Goal: Information Seeking & Learning: Learn about a topic

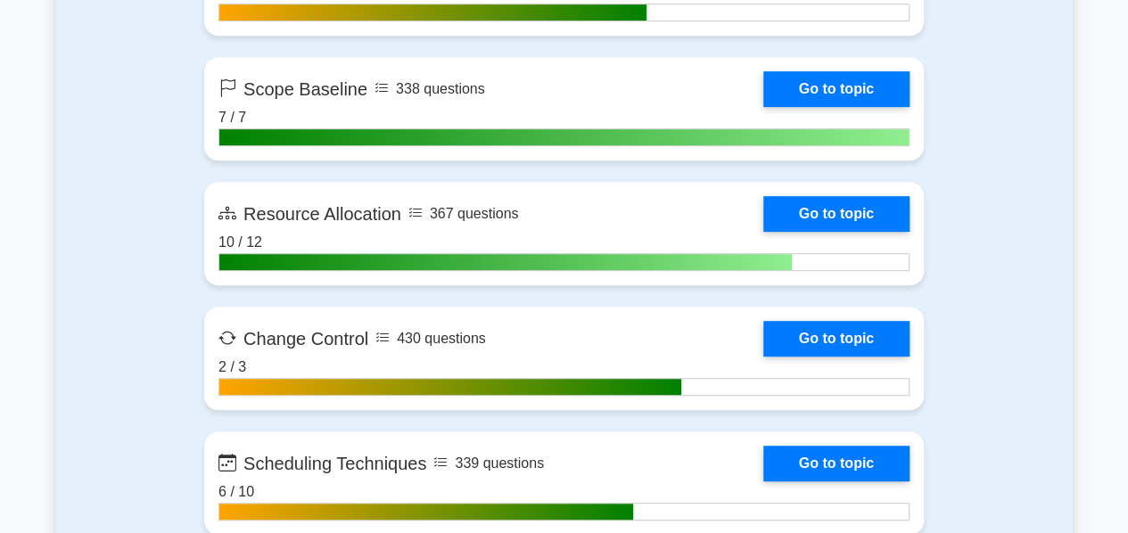
scroll to position [3772, 0]
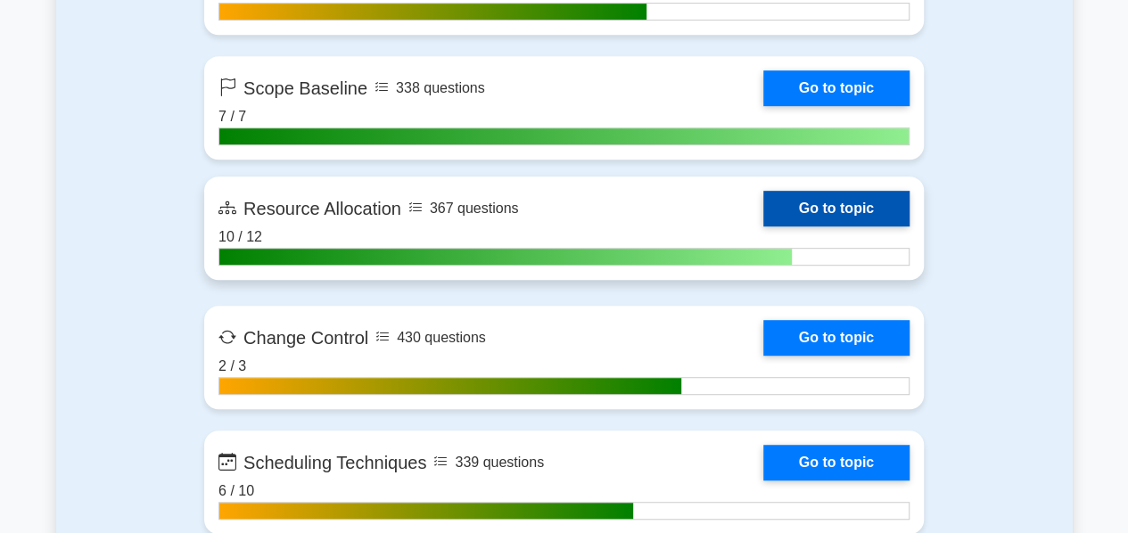
click at [841, 202] on link "Go to topic" at bounding box center [836, 209] width 146 height 36
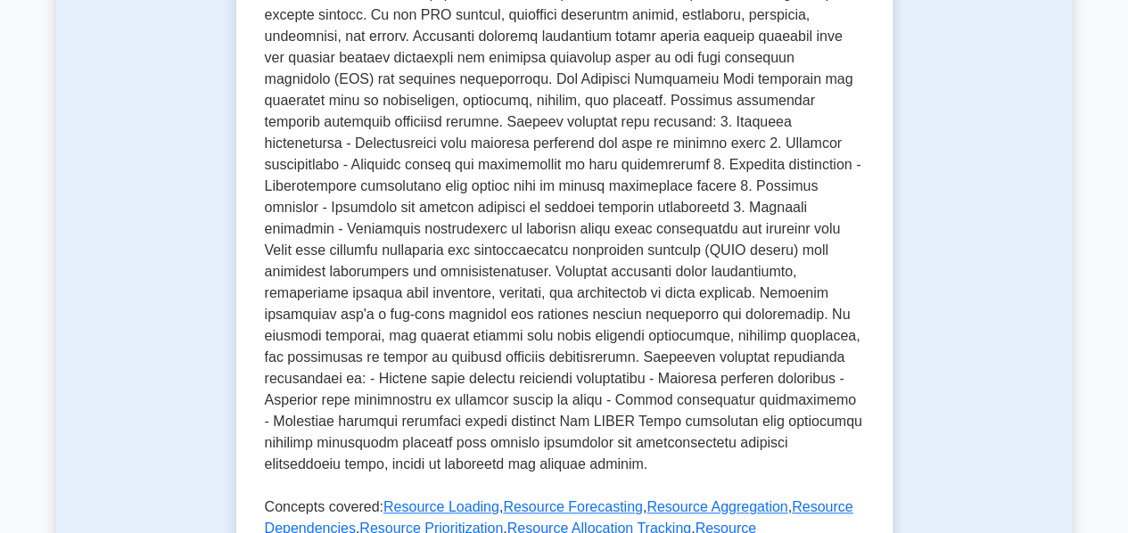
scroll to position [491, 0]
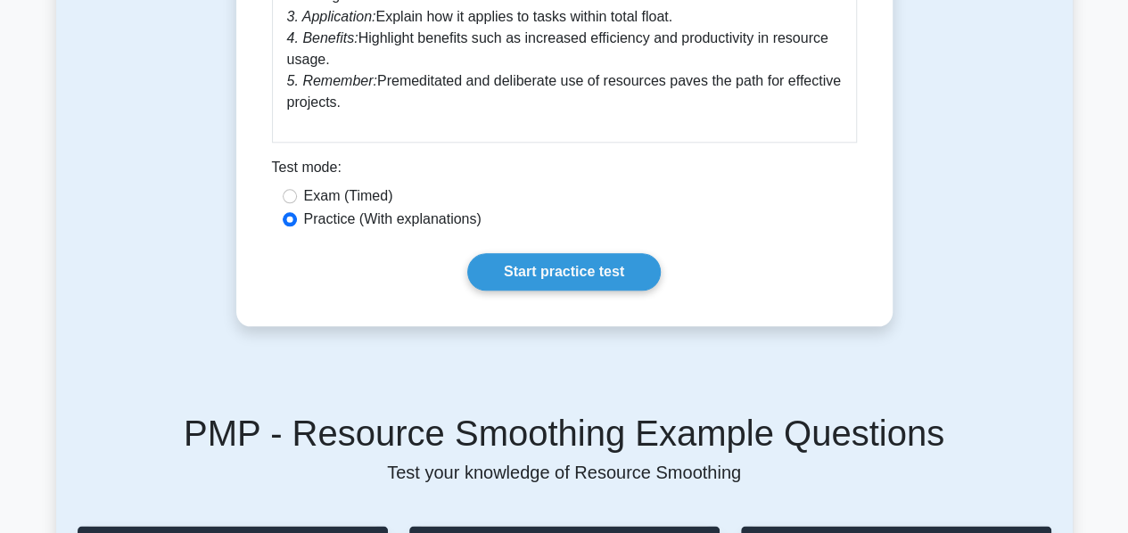
scroll to position [918, 0]
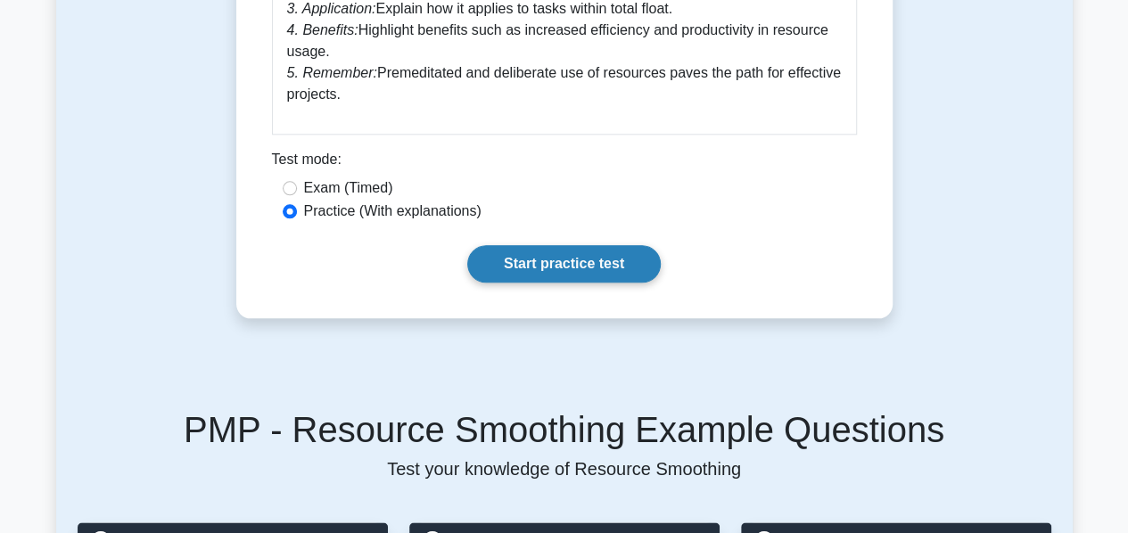
click at [542, 261] on link "Start practice test" at bounding box center [563, 263] width 193 height 37
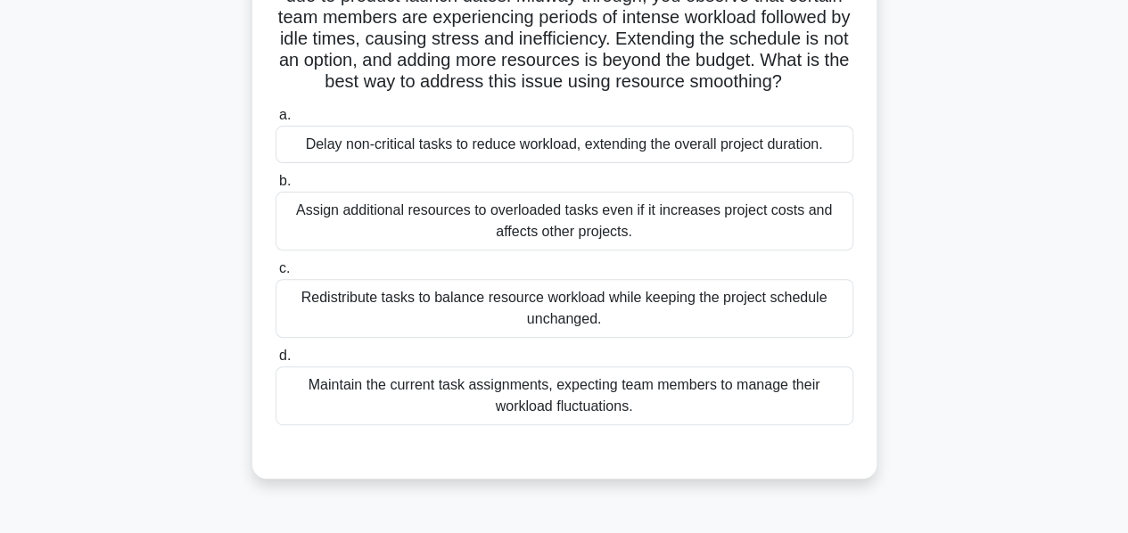
scroll to position [193, 0]
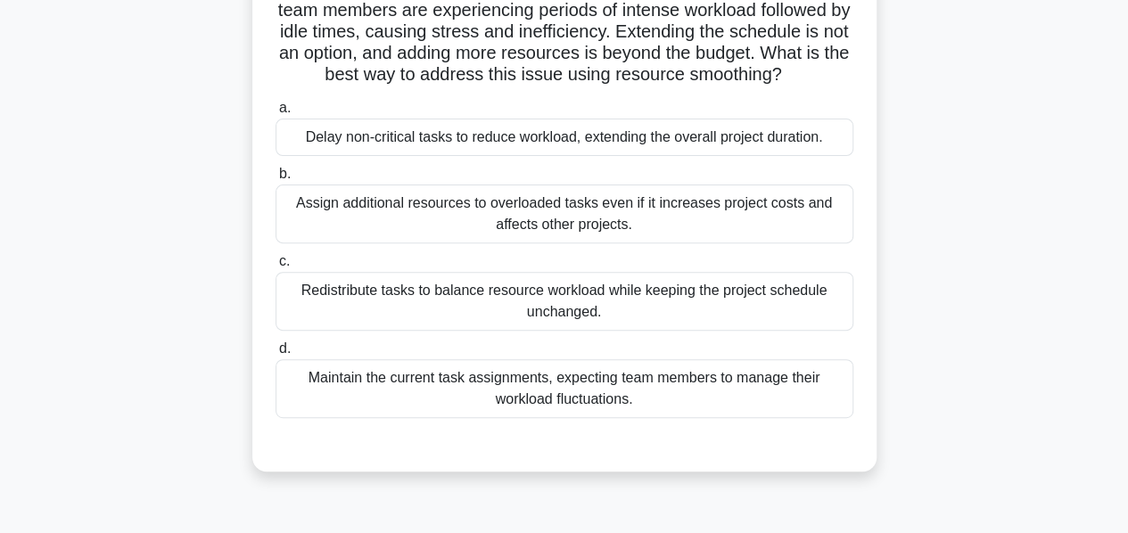
click at [733, 278] on div "Redistribute tasks to balance resource workload while keeping the project sched…" at bounding box center [564, 301] width 578 height 59
click at [275, 267] on input "c. Redistribute tasks to balance resource workload while keeping the project sc…" at bounding box center [275, 262] width 0 height 12
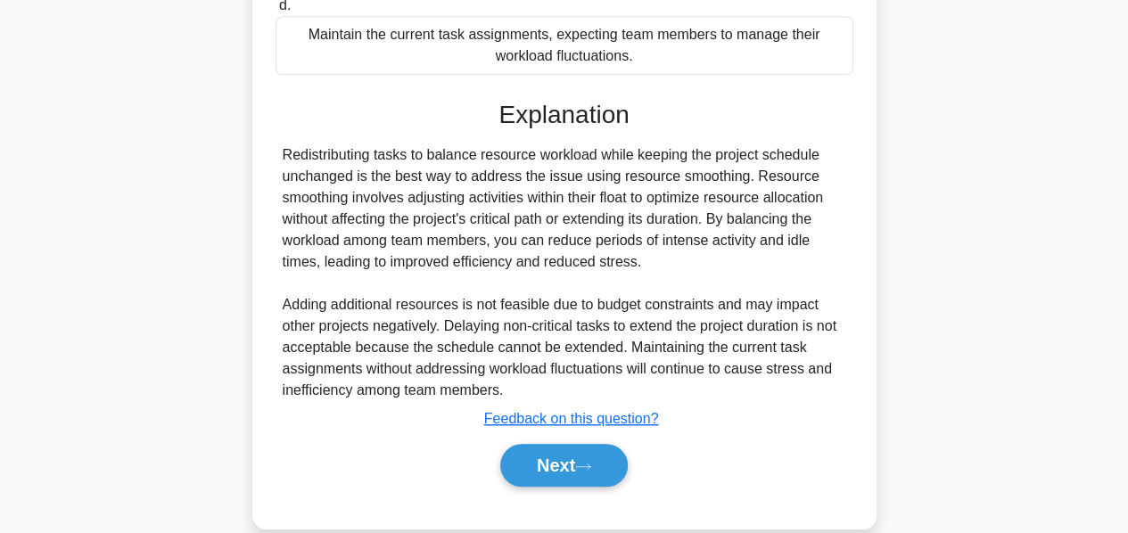
scroll to position [563, 0]
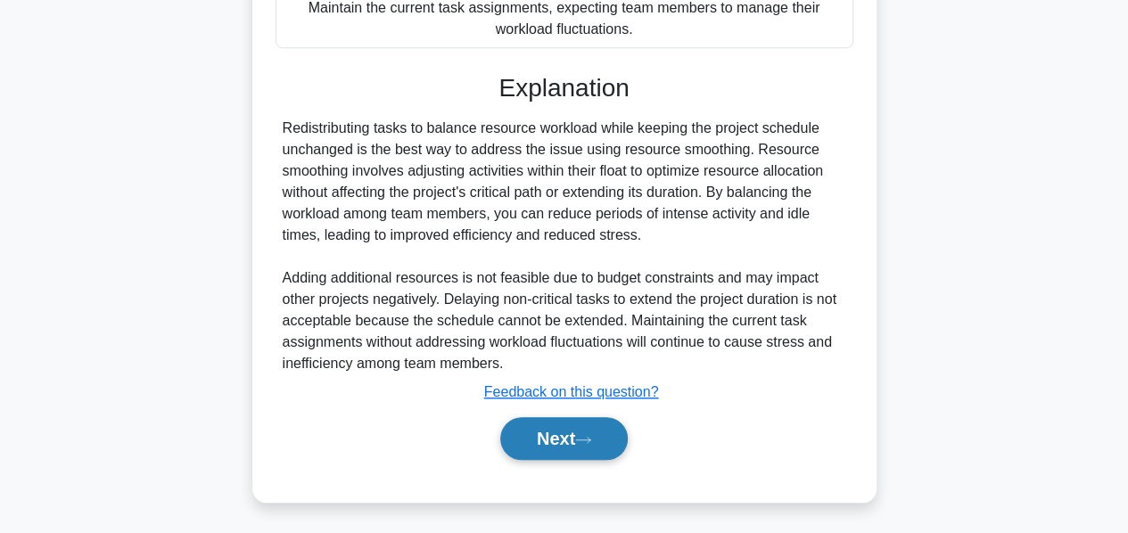
click at [546, 425] on button "Next" at bounding box center [563, 438] width 127 height 43
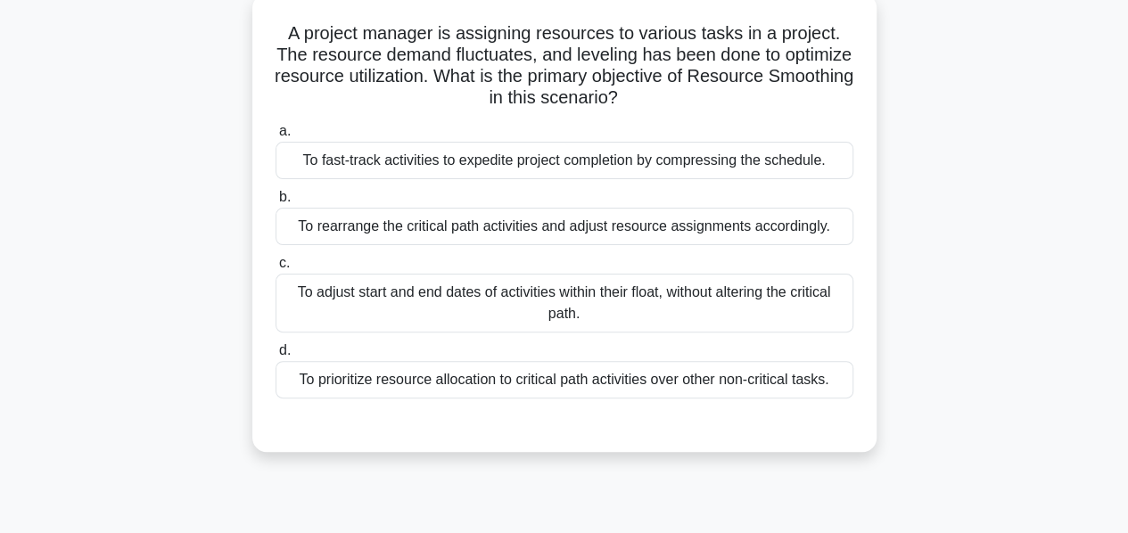
scroll to position [134, 0]
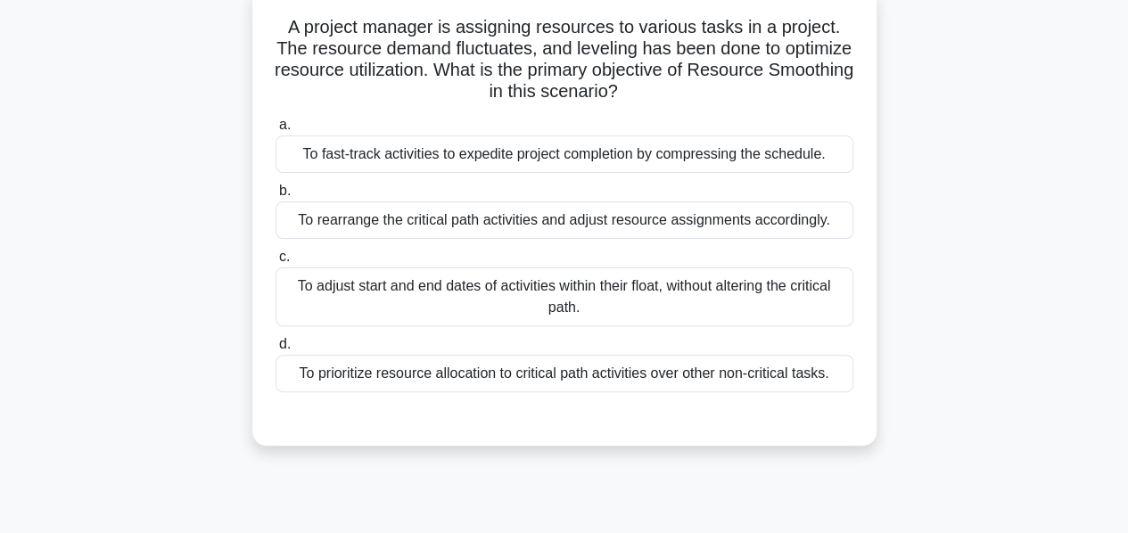
click at [786, 392] on div "To prioritize resource allocation to critical path activities over other non-cr…" at bounding box center [564, 373] width 578 height 37
click at [275, 350] on input "d. To prioritize resource allocation to critical path activities over other non…" at bounding box center [275, 345] width 0 height 12
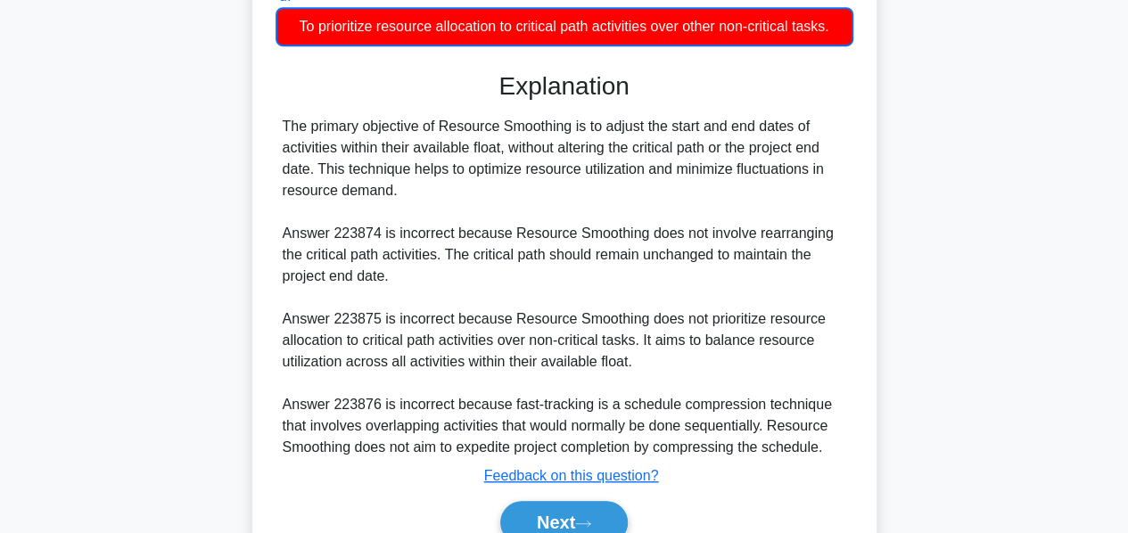
scroll to position [566, 0]
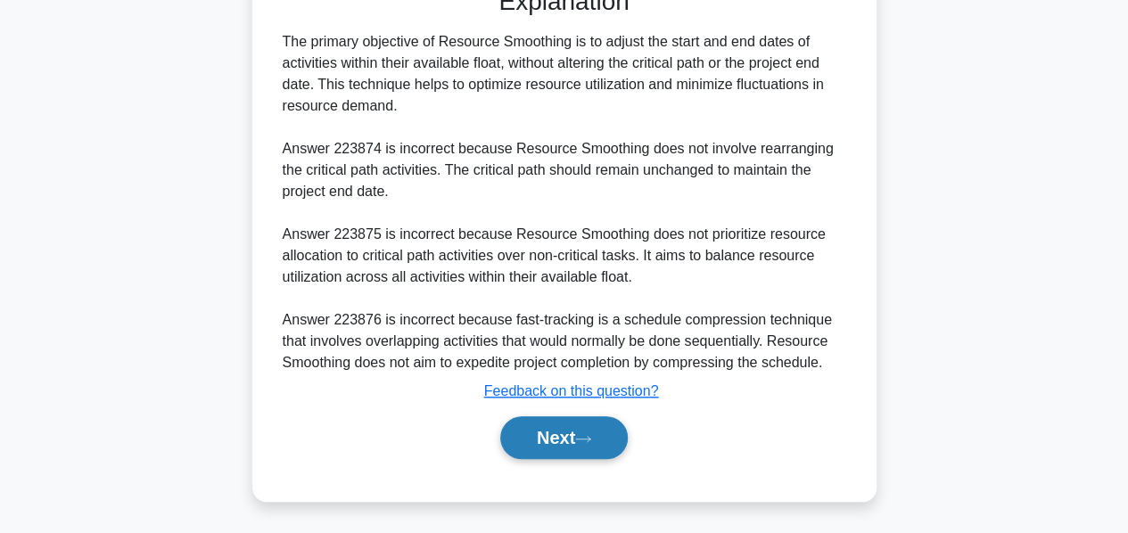
click at [538, 432] on button "Next" at bounding box center [563, 437] width 127 height 43
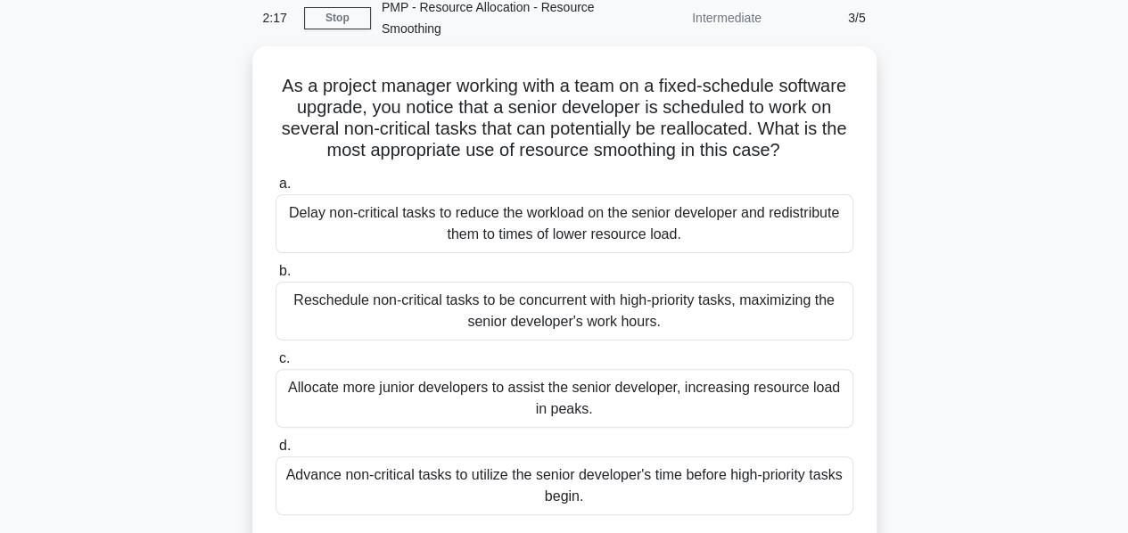
scroll to position [78, 0]
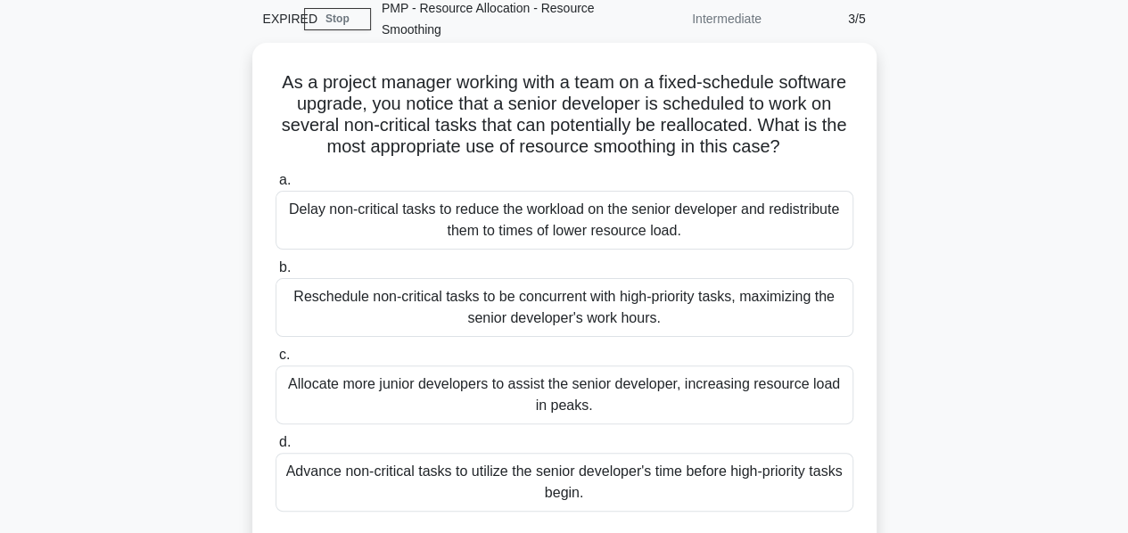
click at [677, 224] on div "Delay non-critical tasks to reduce the workload on the senior developer and red…" at bounding box center [564, 220] width 578 height 59
click at [275, 186] on input "a. Delay non-critical tasks to reduce the workload on the senior developer and …" at bounding box center [275, 181] width 0 height 12
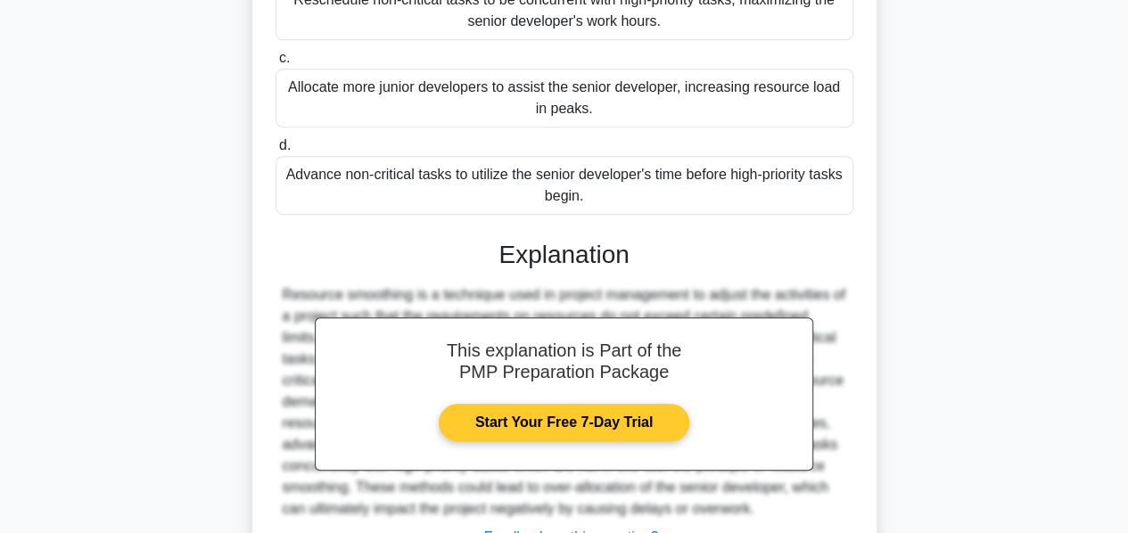
scroll to position [471, 0]
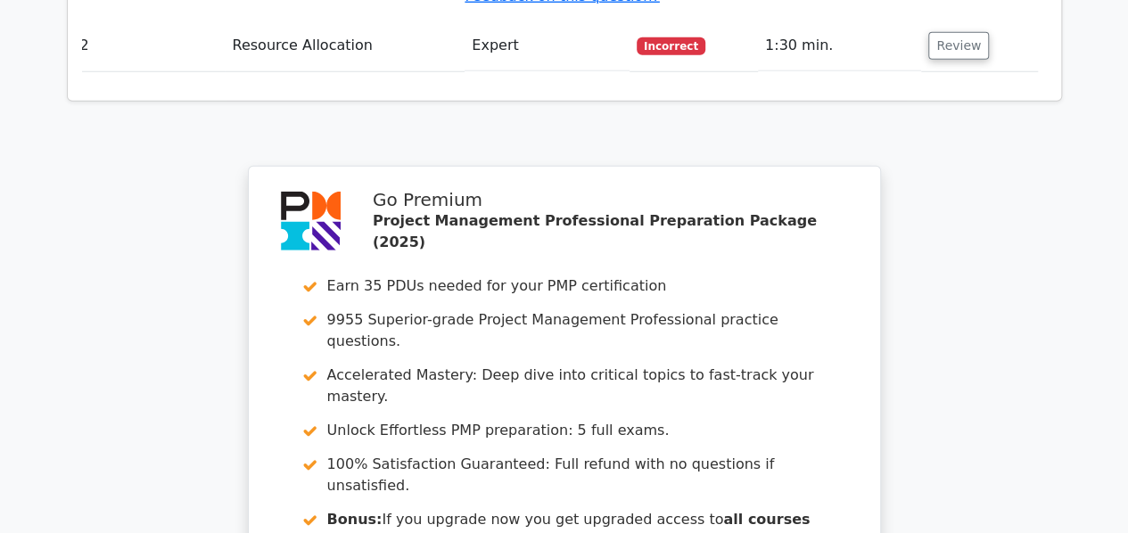
scroll to position [2736, 0]
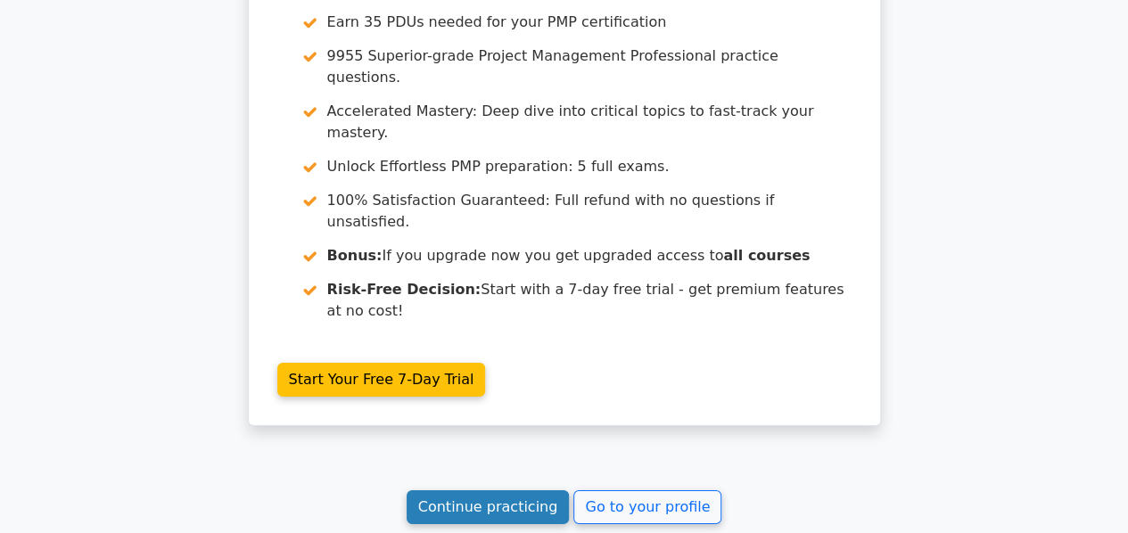
click at [476, 490] on link "Continue practicing" at bounding box center [487, 507] width 163 height 34
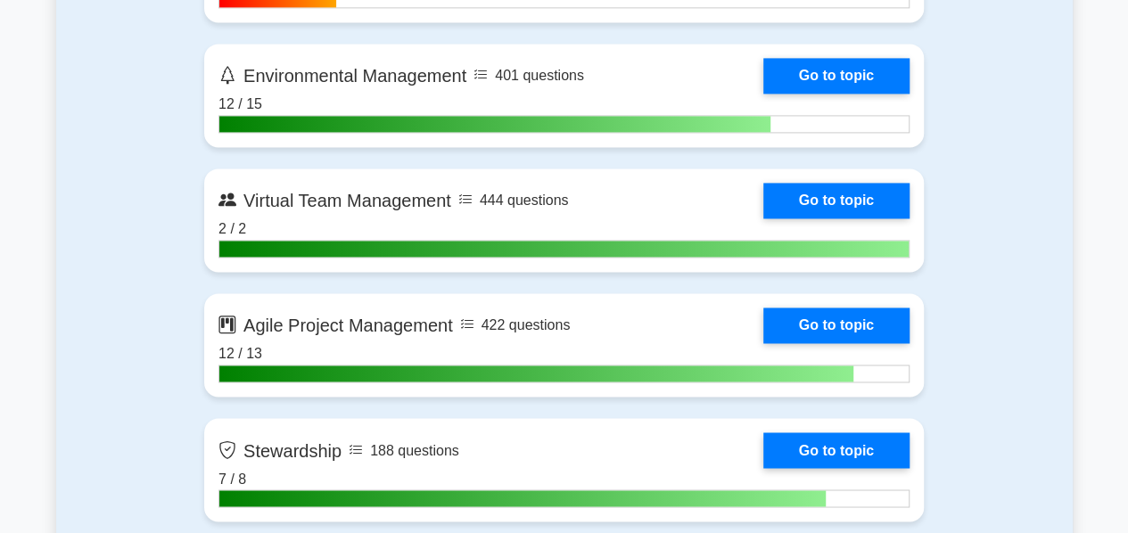
scroll to position [4657, 0]
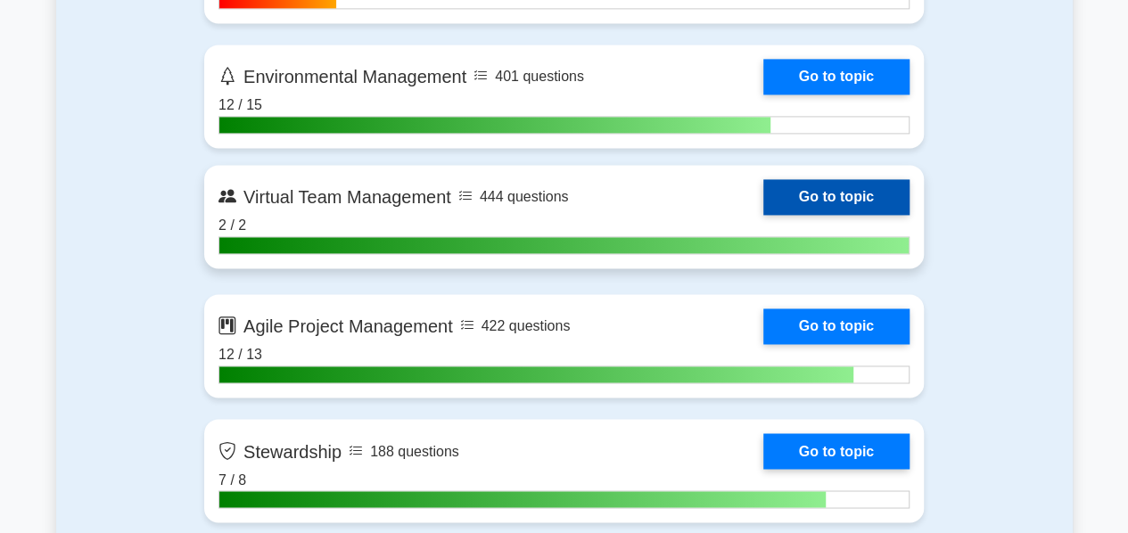
click at [838, 190] on link "Go to topic" at bounding box center [836, 197] width 146 height 36
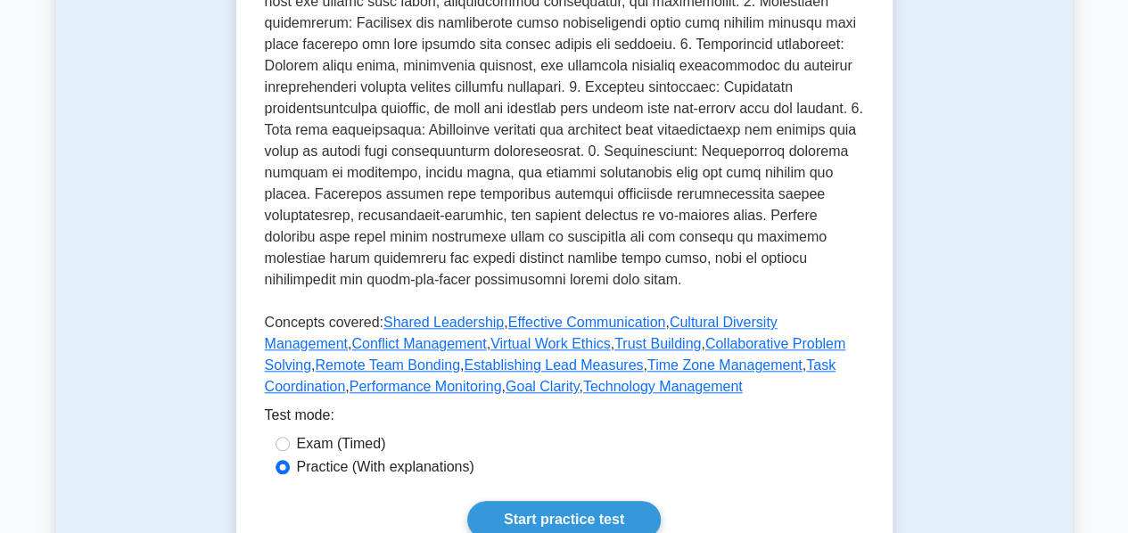
scroll to position [700, 0]
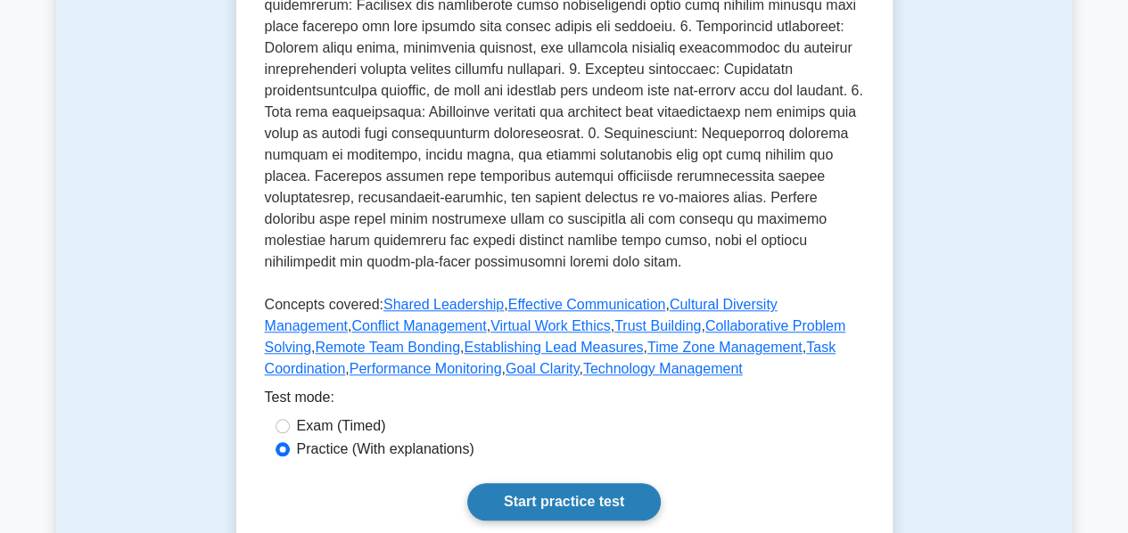
click at [537, 496] on link "Start practice test" at bounding box center [563, 501] width 193 height 37
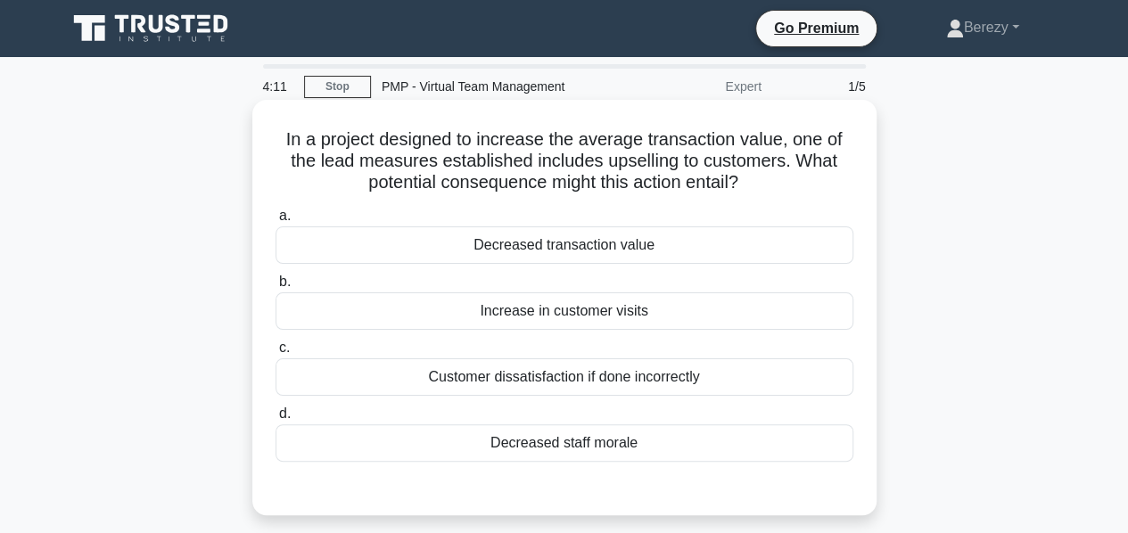
click at [578, 313] on div "Increase in customer visits" at bounding box center [564, 310] width 578 height 37
click at [275, 288] on input "b. Increase in customer visits" at bounding box center [275, 282] width 0 height 12
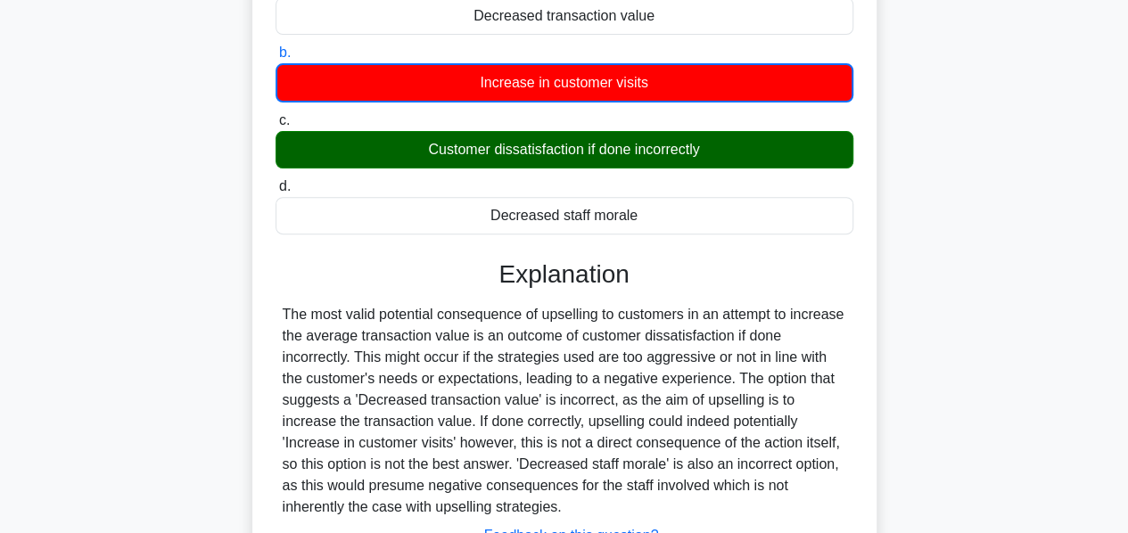
scroll to position [430, 0]
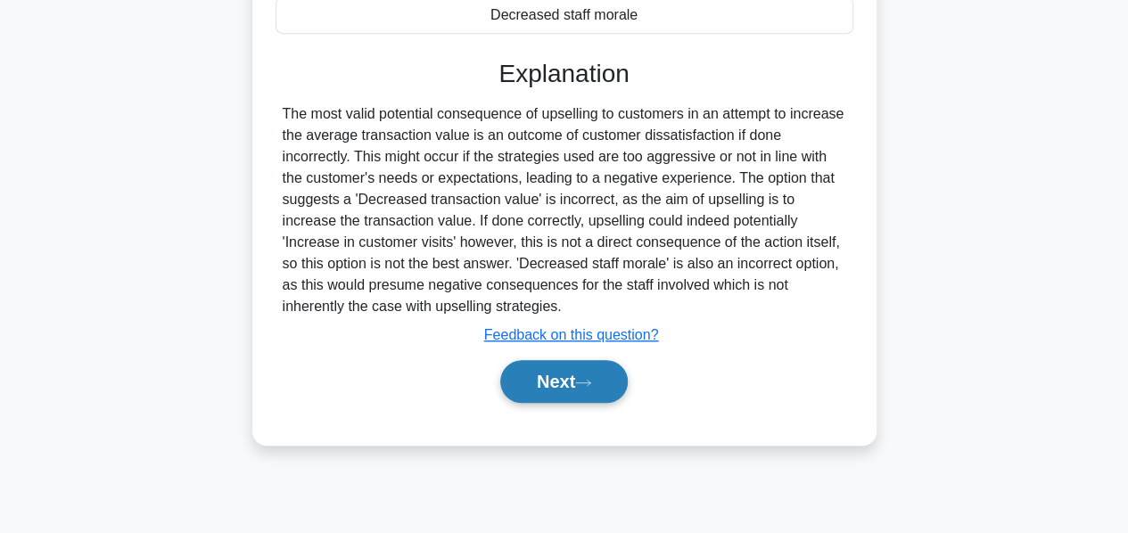
click at [542, 383] on button "Next" at bounding box center [563, 381] width 127 height 43
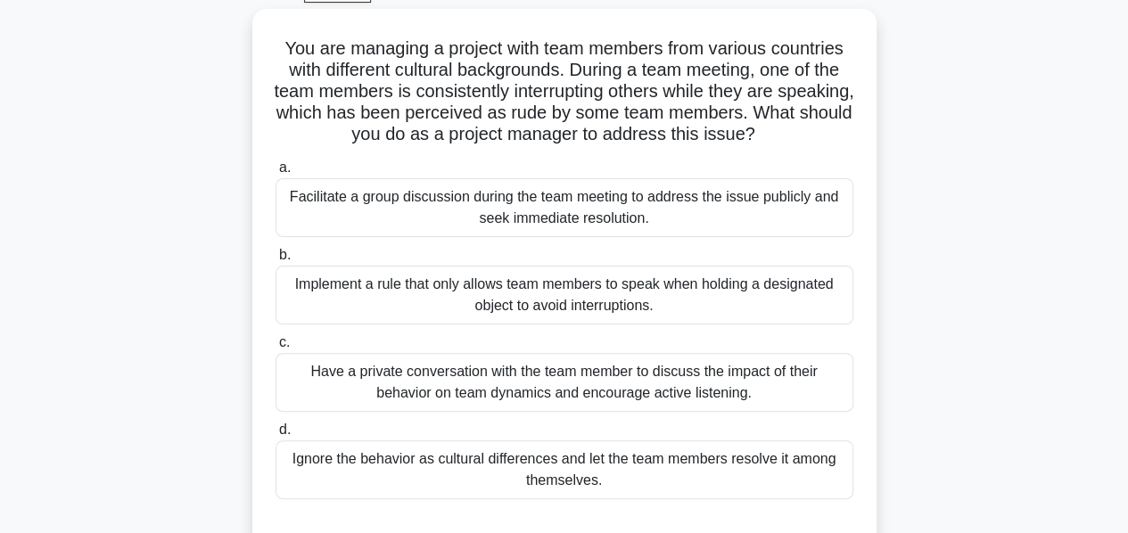
scroll to position [116, 0]
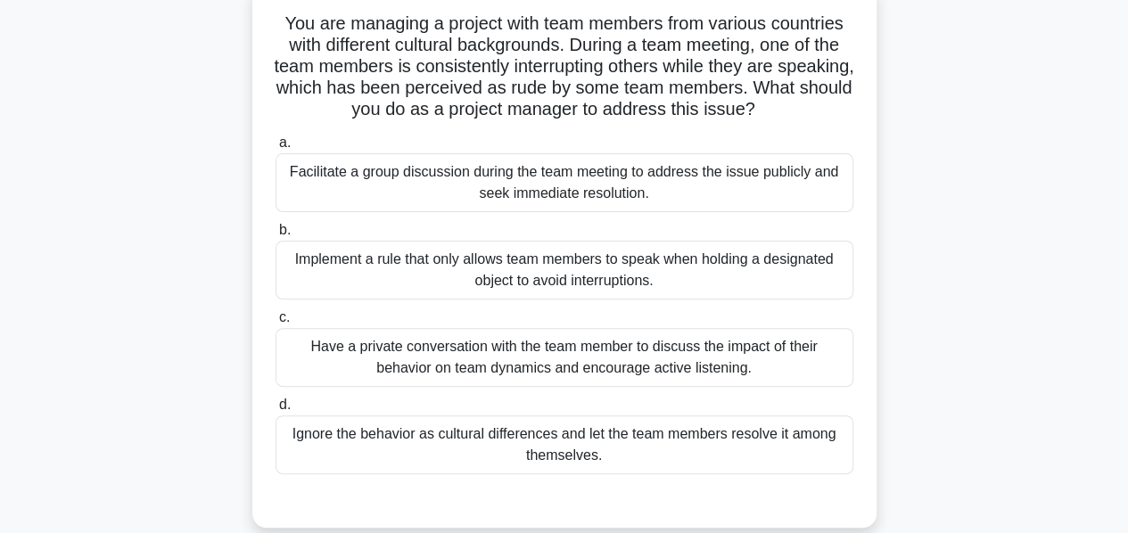
click at [692, 373] on div "Have a private conversation with the team member to discuss the impact of their…" at bounding box center [564, 357] width 578 height 59
click at [275, 324] on input "c. Have a private conversation with the team member to discuss the impact of th…" at bounding box center [275, 318] width 0 height 12
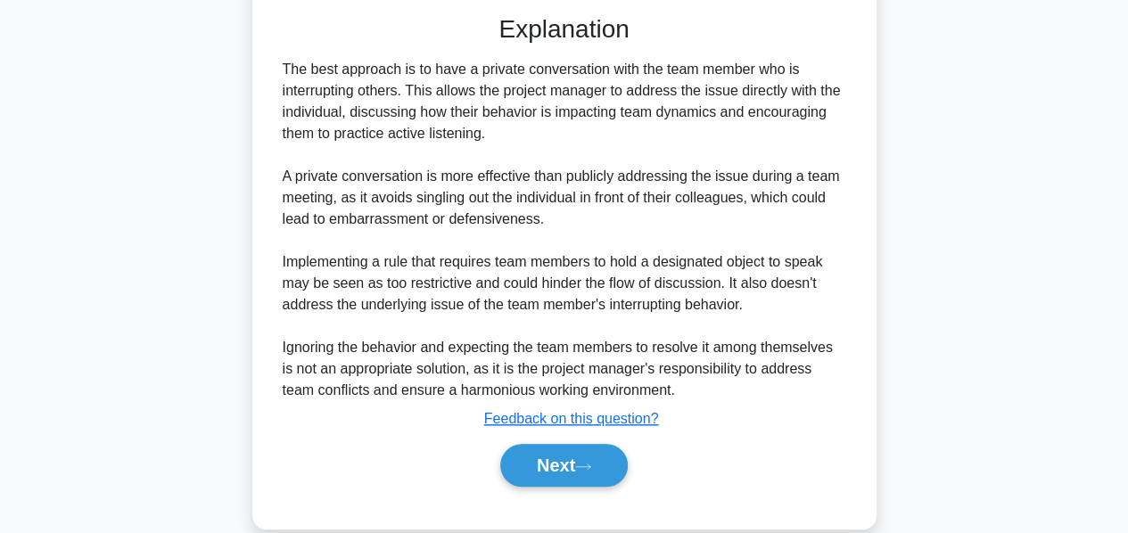
scroll to position [628, 0]
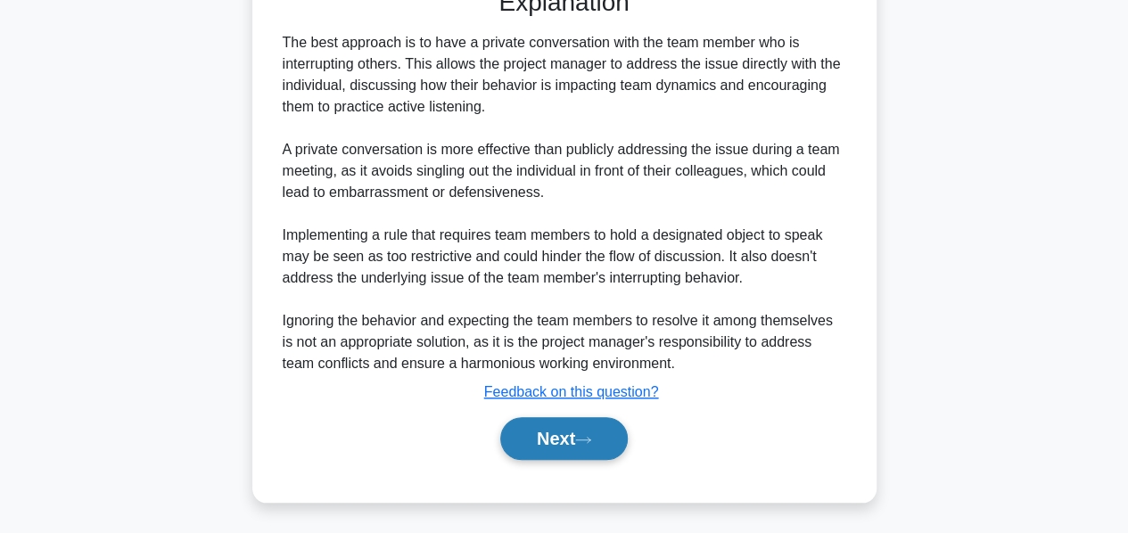
click at [546, 439] on button "Next" at bounding box center [563, 438] width 127 height 43
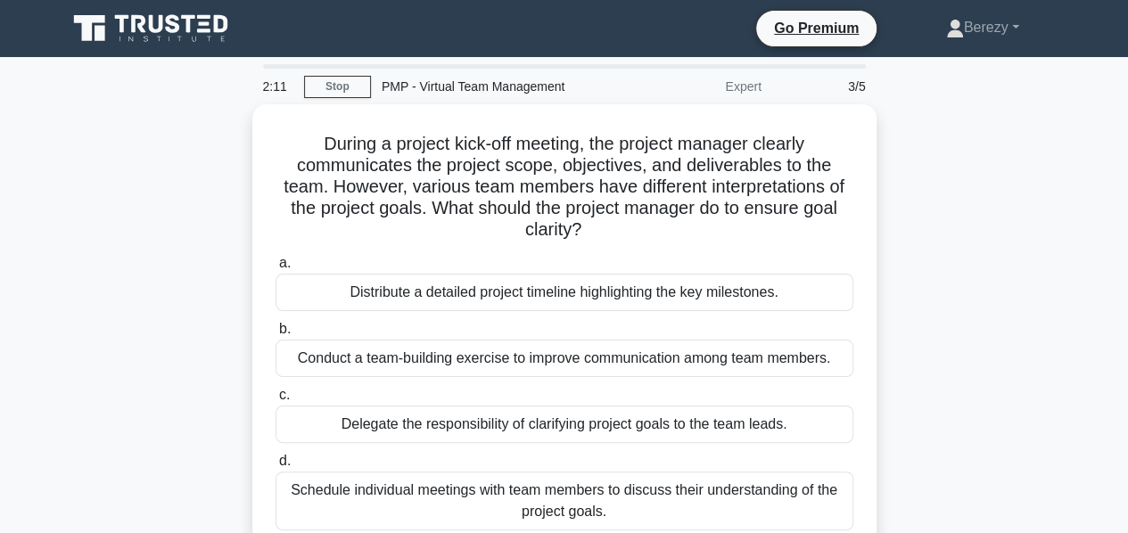
scroll to position [0, 0]
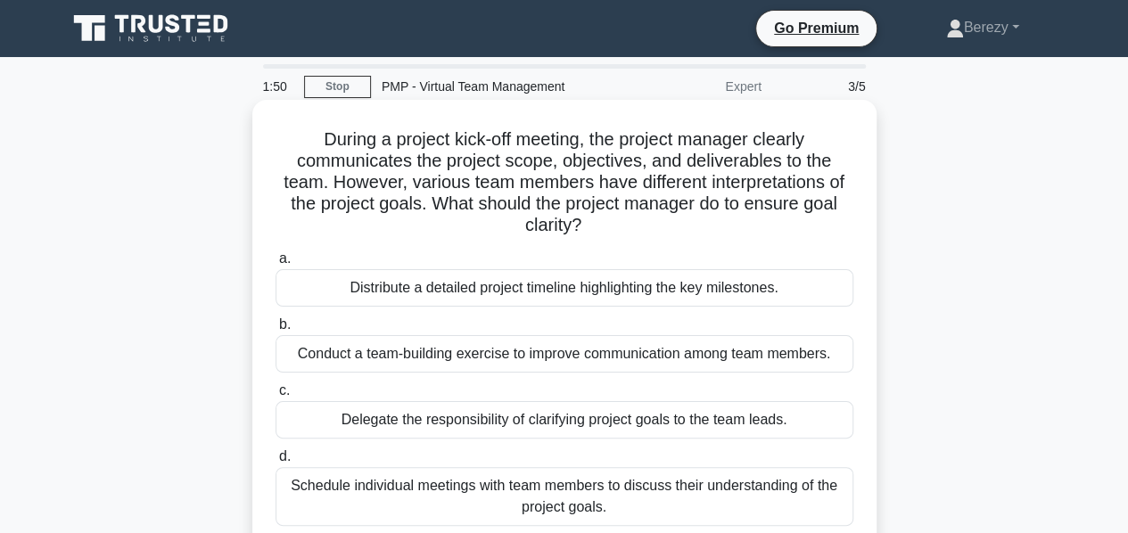
click at [568, 499] on div "Schedule individual meetings with team members to discuss their understanding o…" at bounding box center [564, 496] width 578 height 59
click at [275, 463] on input "d. Schedule individual meetings with team members to discuss their understandin…" at bounding box center [275, 457] width 0 height 12
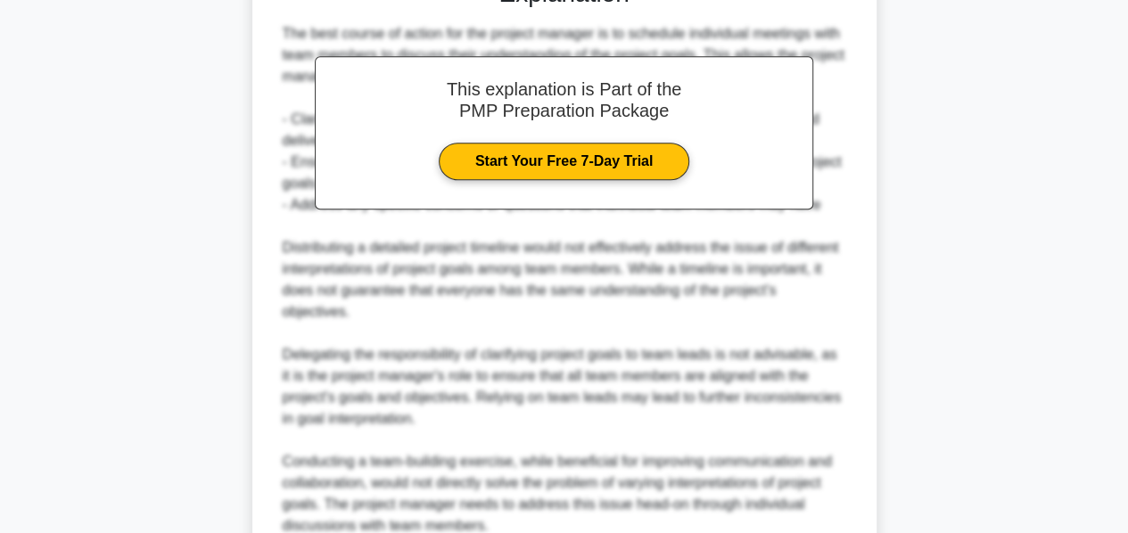
scroll to position [734, 0]
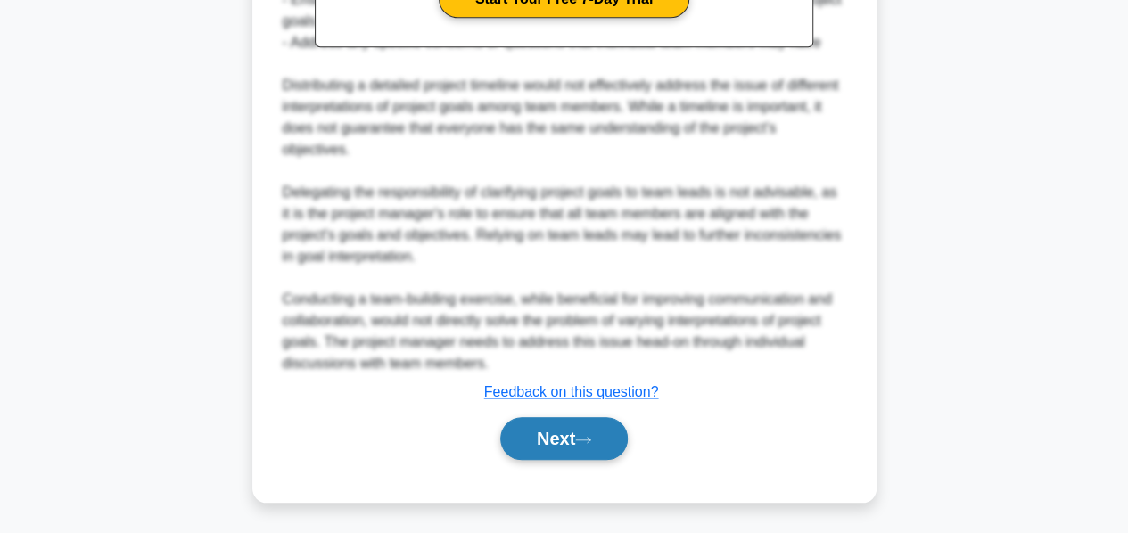
click at [549, 431] on button "Next" at bounding box center [563, 438] width 127 height 43
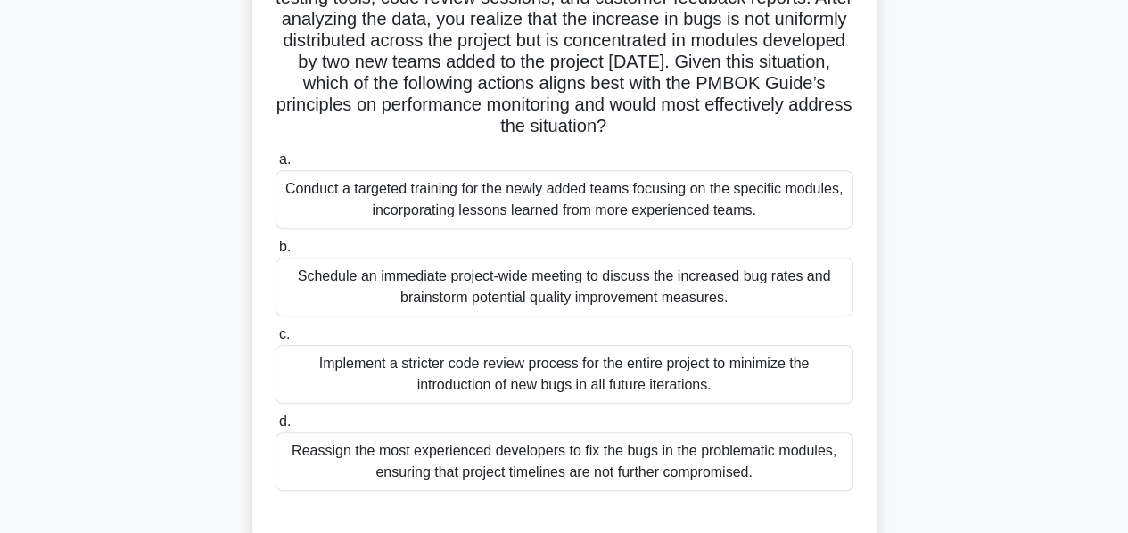
scroll to position [318, 0]
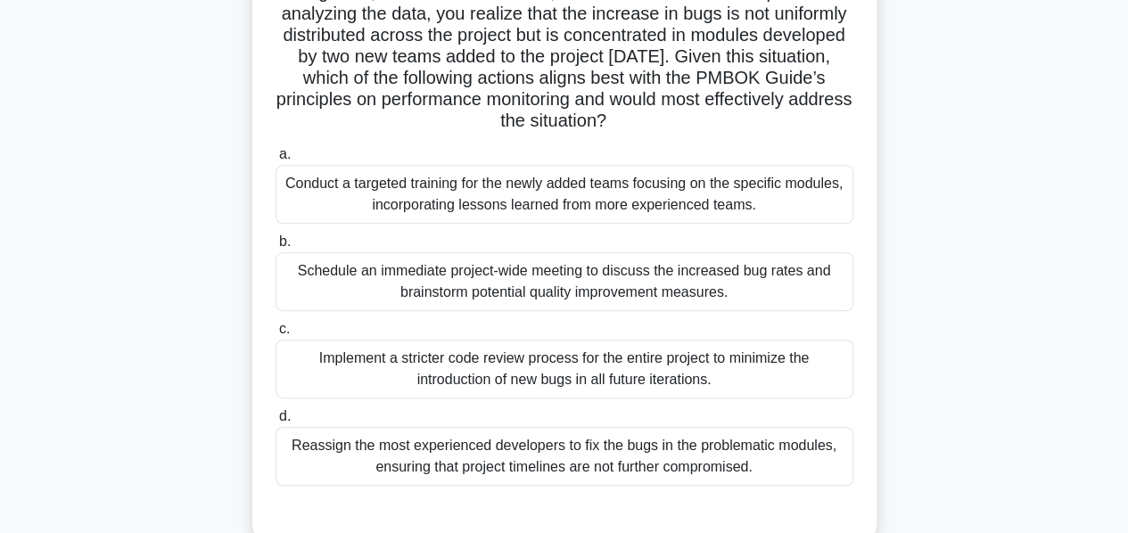
click at [465, 209] on div "Conduct a targeted training for the newly added teams focusing on the specific …" at bounding box center [564, 194] width 578 height 59
click at [275, 160] on input "a. Conduct a targeted training for the newly added teams focusing on the specif…" at bounding box center [275, 155] width 0 height 12
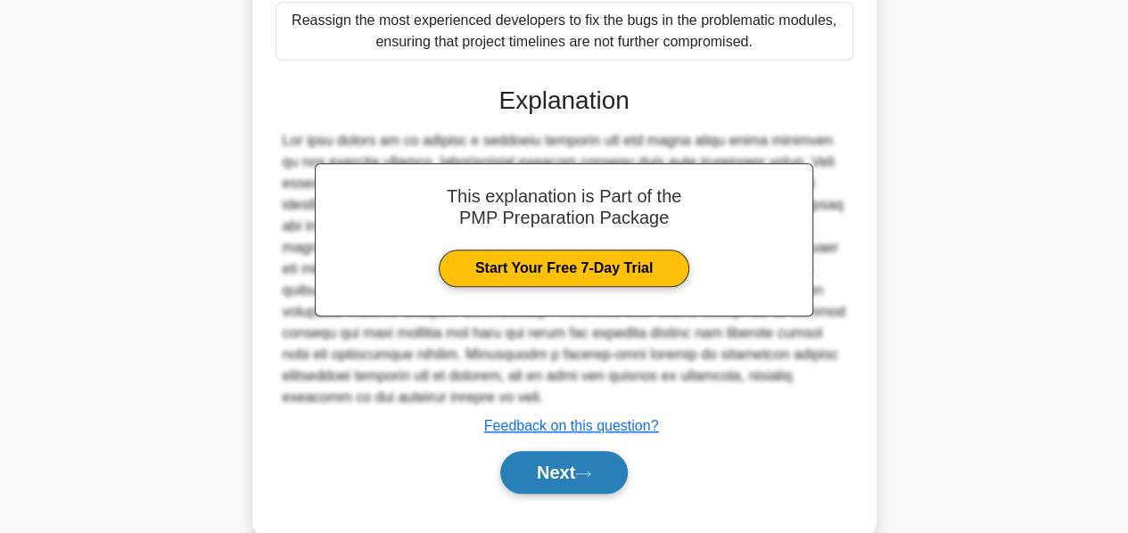
scroll to position [777, 0]
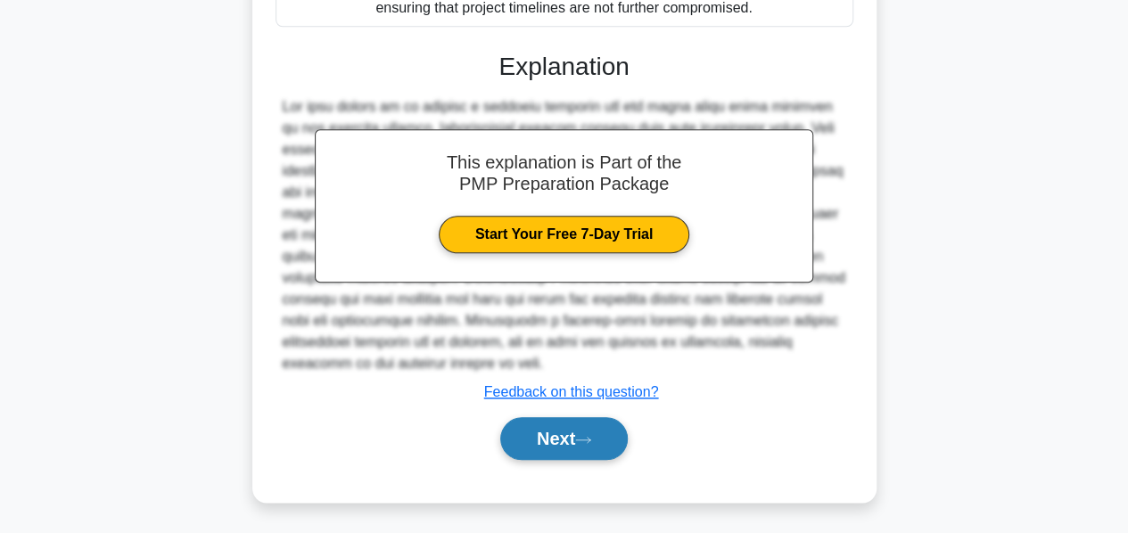
click at [546, 431] on button "Next" at bounding box center [563, 438] width 127 height 43
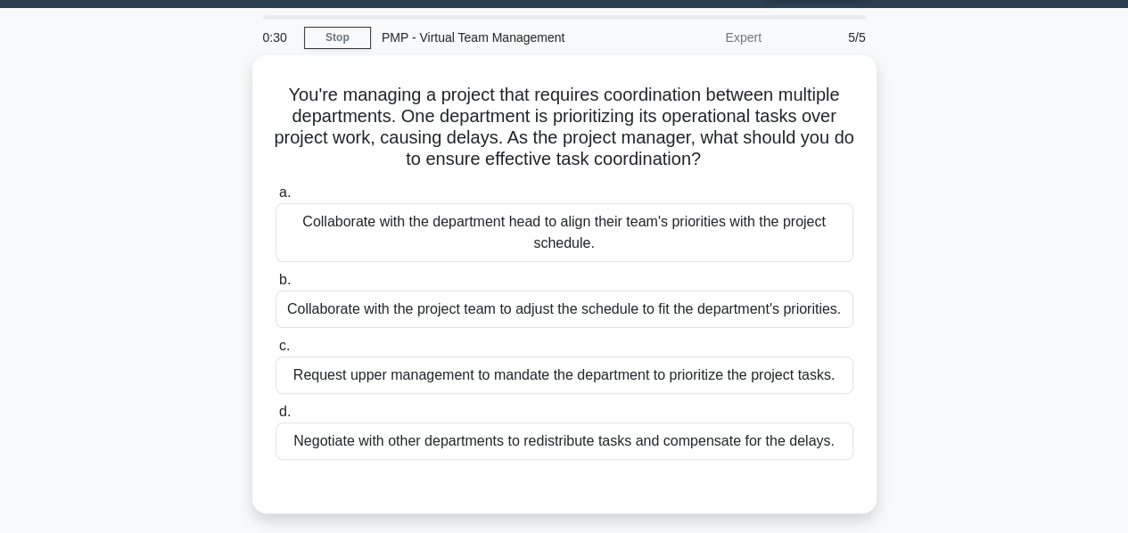
scroll to position [50, 0]
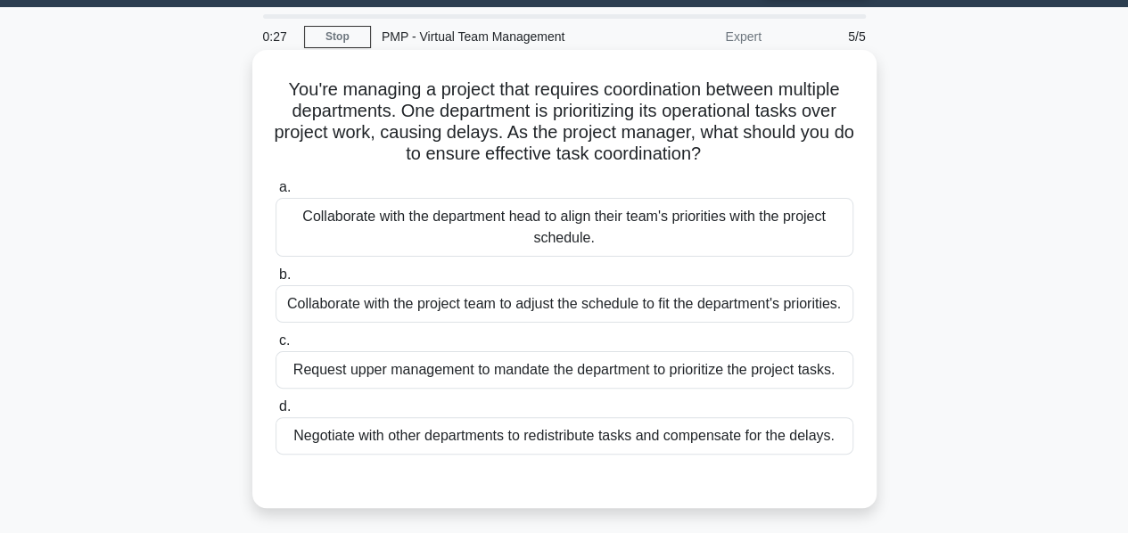
click at [551, 227] on div "Collaborate with the department head to align their team's priorities with the …" at bounding box center [564, 227] width 578 height 59
click at [275, 193] on input "a. Collaborate with the department head to align their team's priorities with t…" at bounding box center [275, 188] width 0 height 12
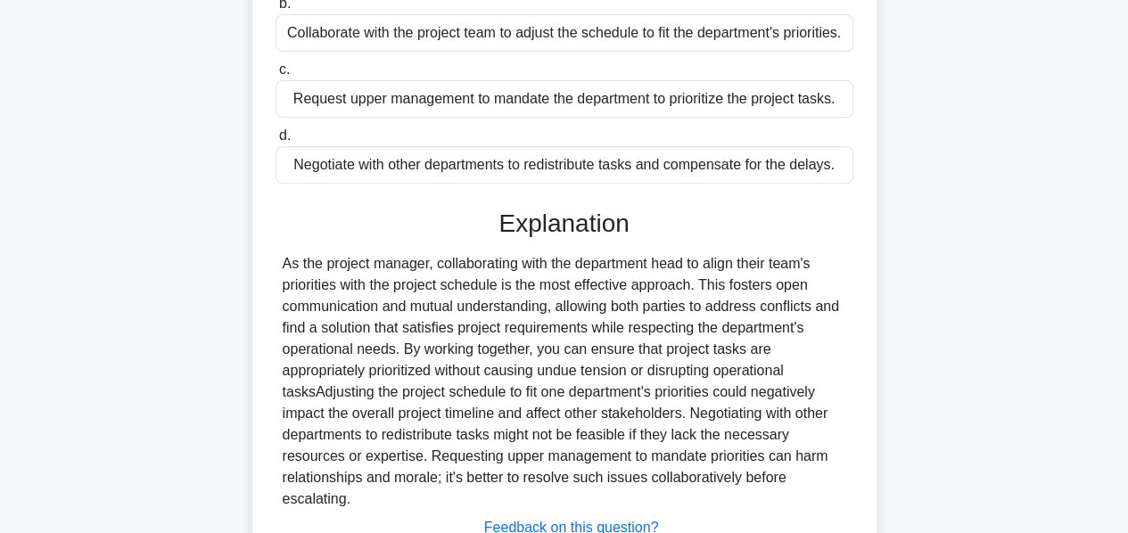
scroll to position [456, 0]
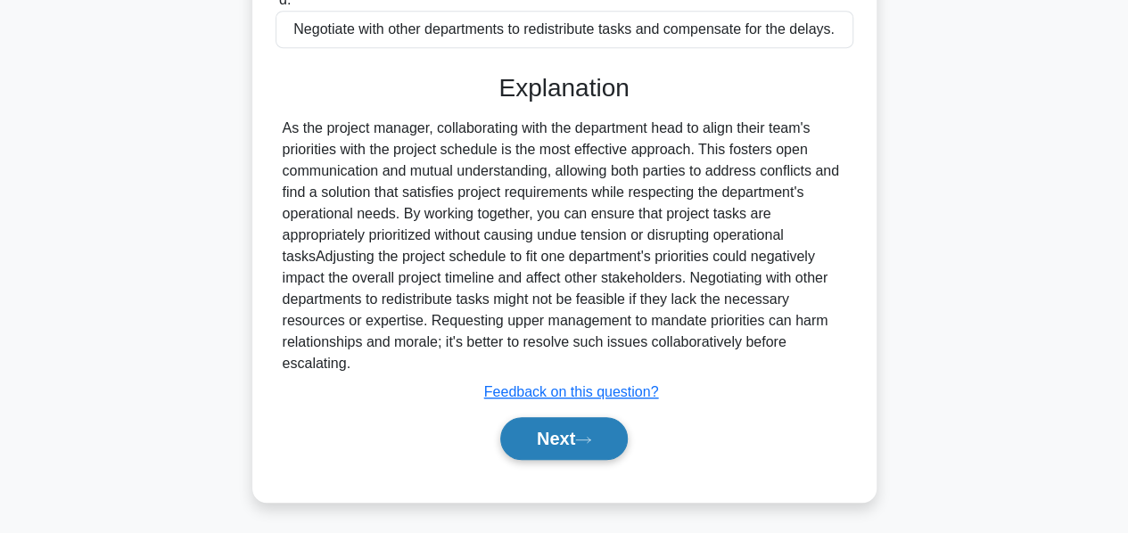
click at [544, 439] on button "Next" at bounding box center [563, 438] width 127 height 43
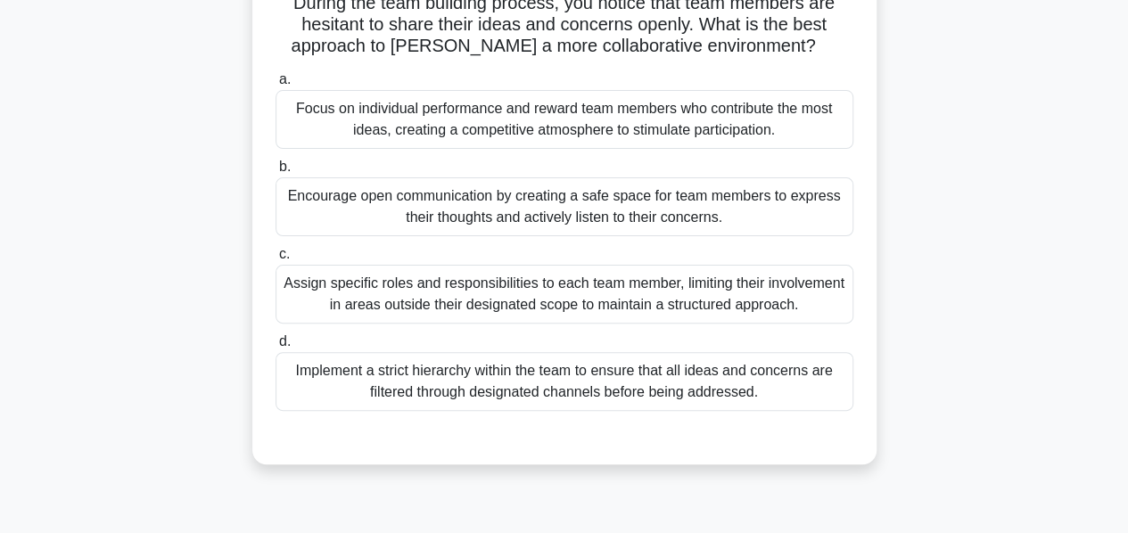
scroll to position [130, 0]
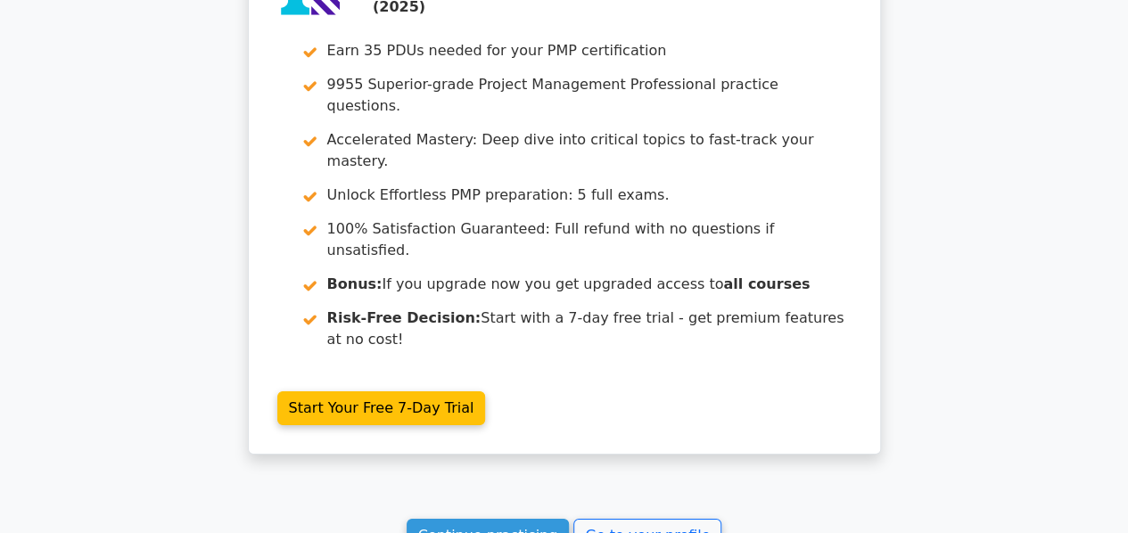
scroll to position [2731, 0]
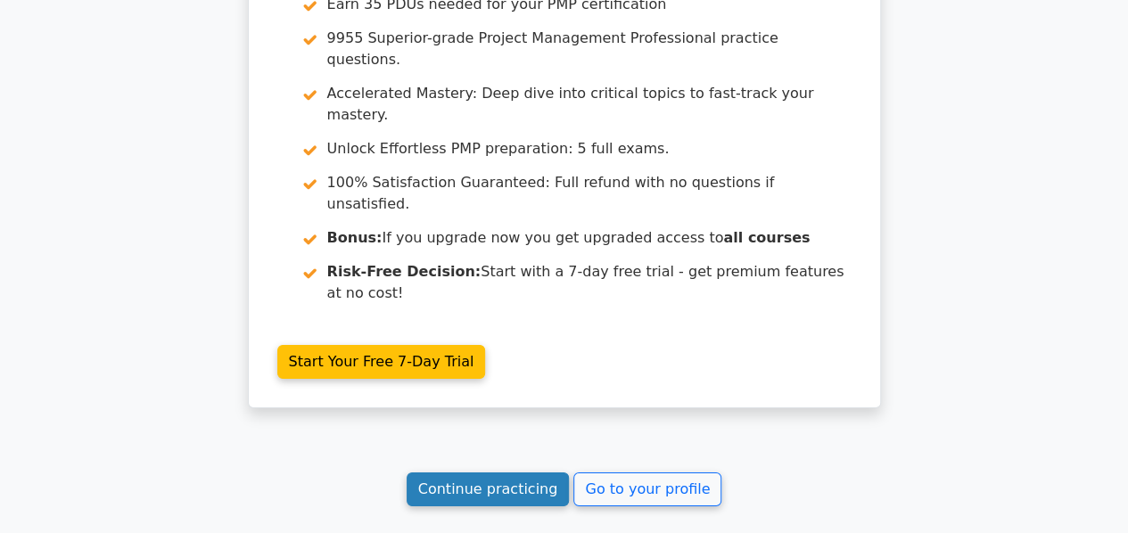
click at [498, 472] on link "Continue practicing" at bounding box center [487, 489] width 163 height 34
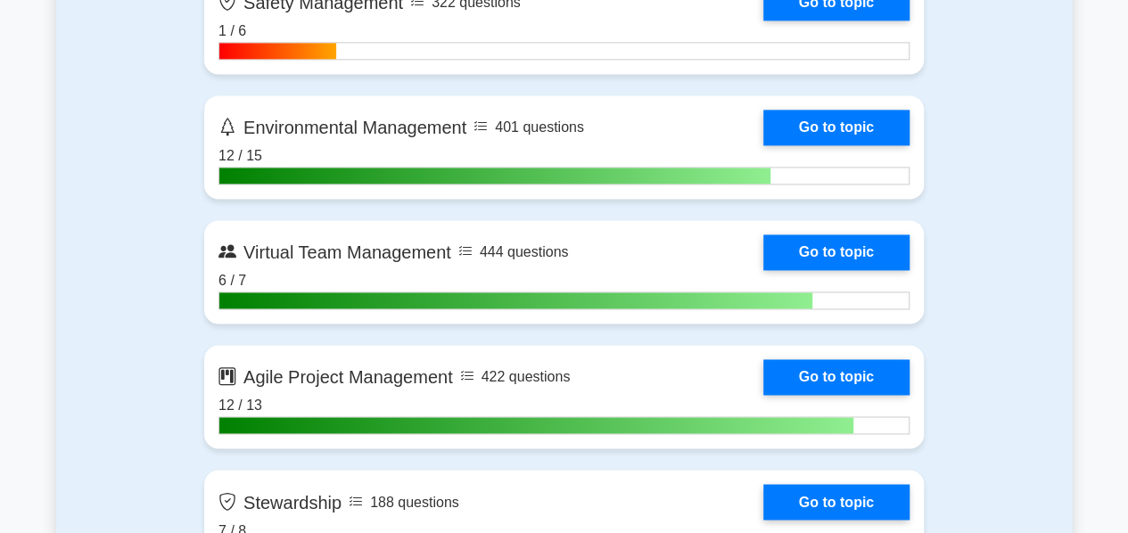
scroll to position [4605, 0]
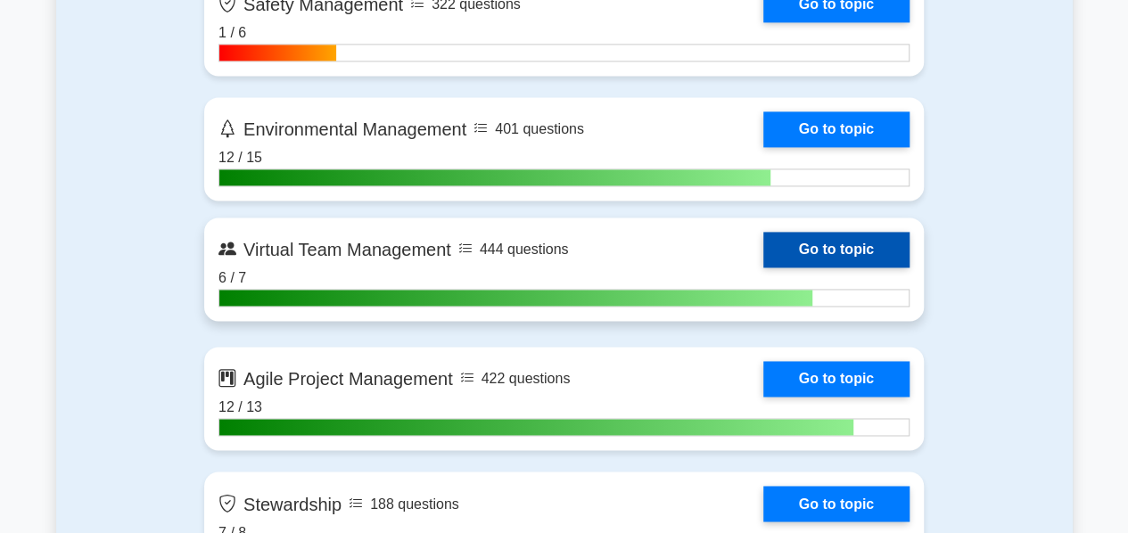
click at [813, 247] on link "Go to topic" at bounding box center [836, 250] width 146 height 36
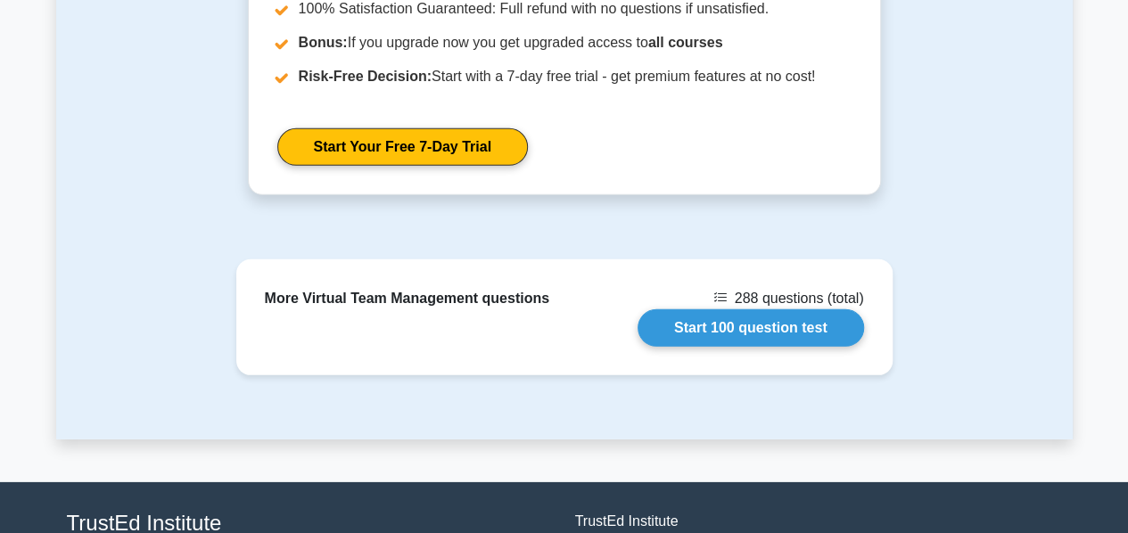
scroll to position [2549, 0]
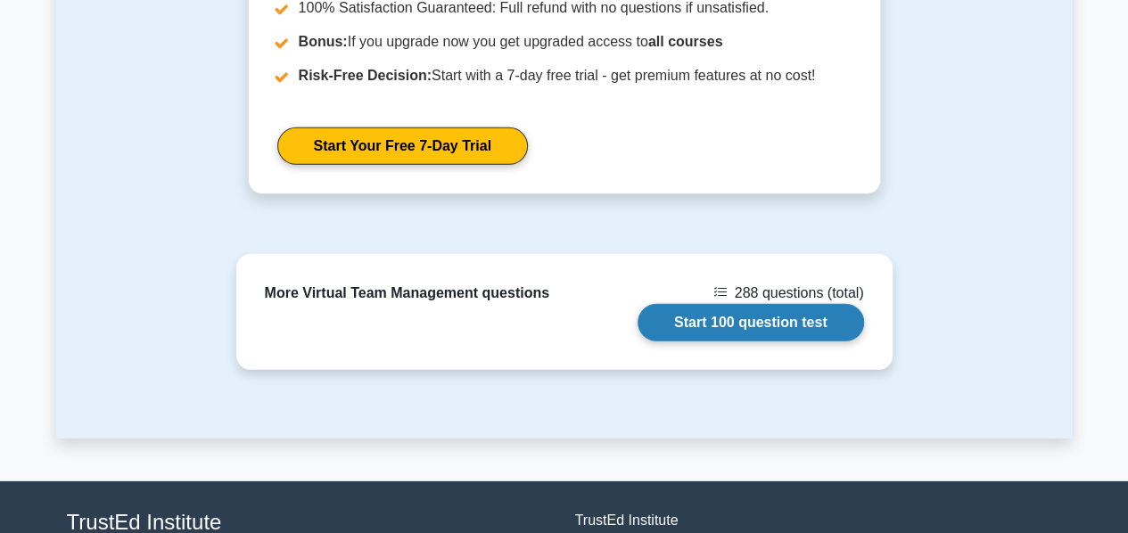
click at [696, 328] on link "Start 100 question test" at bounding box center [750, 322] width 226 height 37
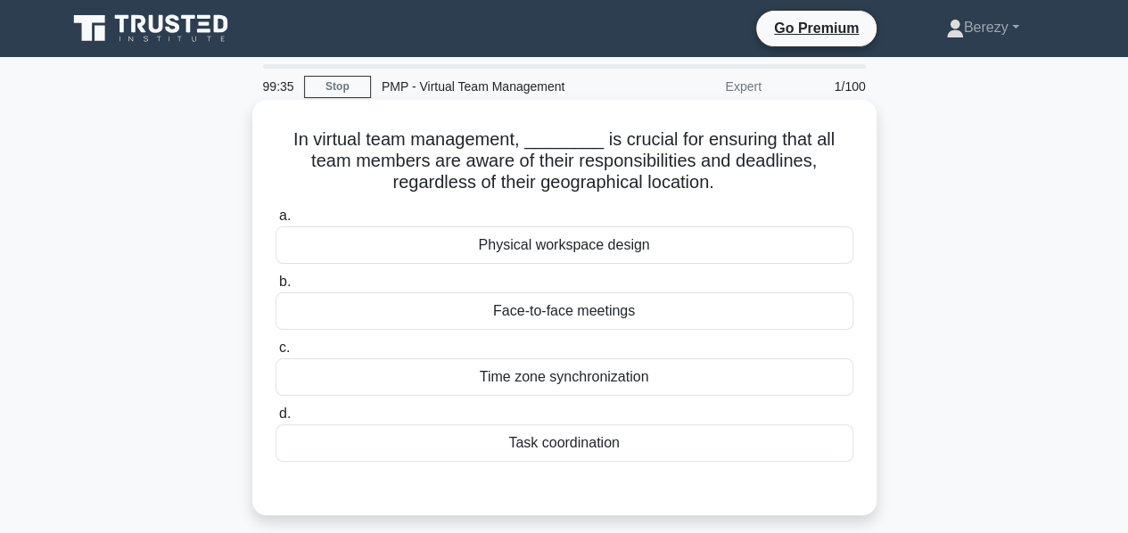
click at [572, 439] on div "Task coordination" at bounding box center [564, 442] width 578 height 37
click at [275, 420] on input "d. Task coordination" at bounding box center [275, 414] width 0 height 12
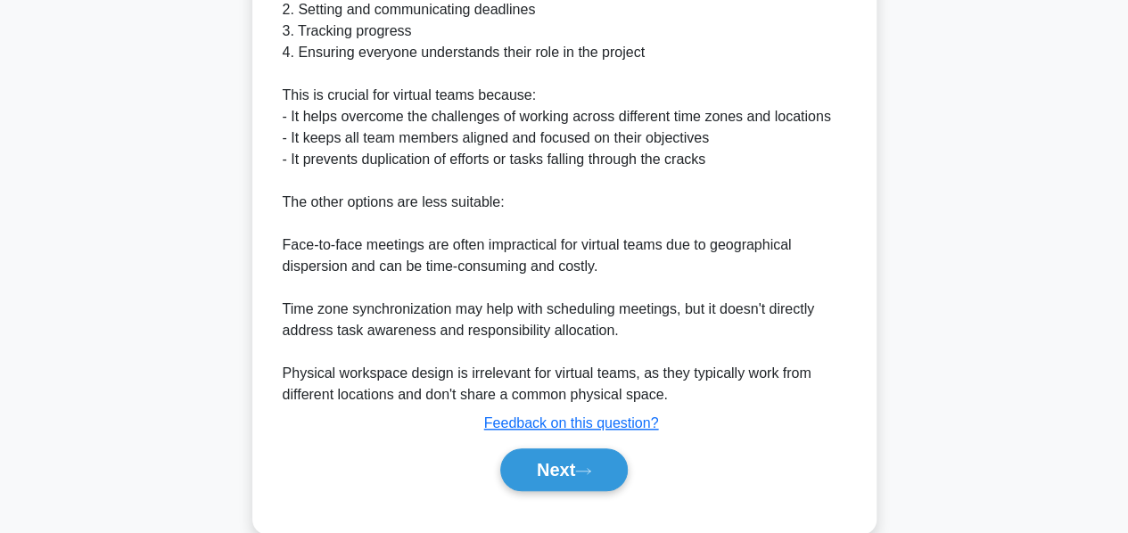
scroll to position [640, 0]
click at [543, 472] on button "Next" at bounding box center [563, 468] width 127 height 43
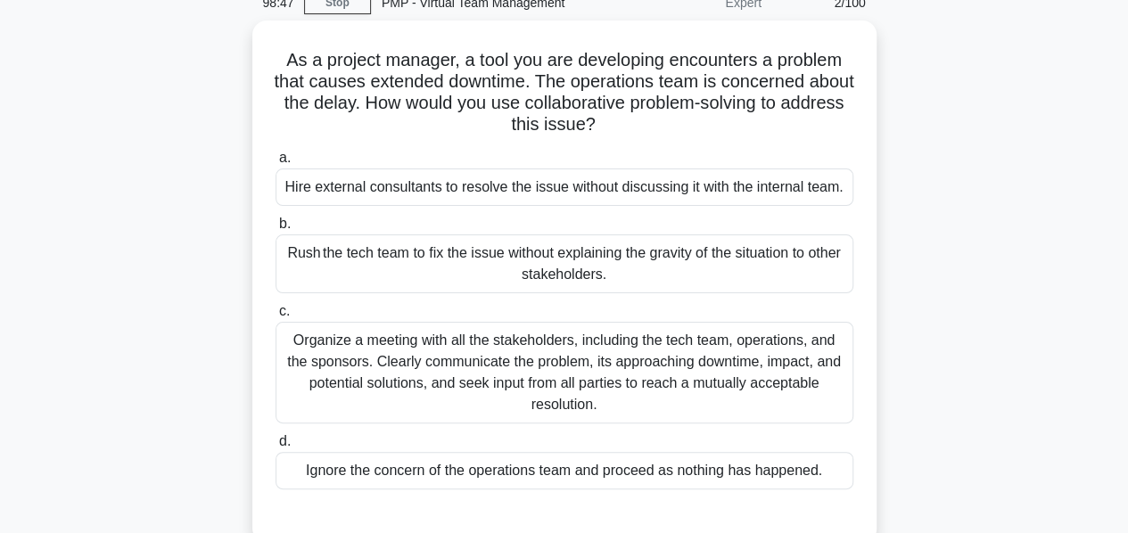
scroll to position [78, 0]
click at [431, 376] on div "Organize a meeting with all the stakeholders, including the tech team, operatio…" at bounding box center [564, 374] width 578 height 102
click at [275, 318] on input "c. Organize a meeting with all the stakeholders, including the tech team, opera…" at bounding box center [275, 313] width 0 height 12
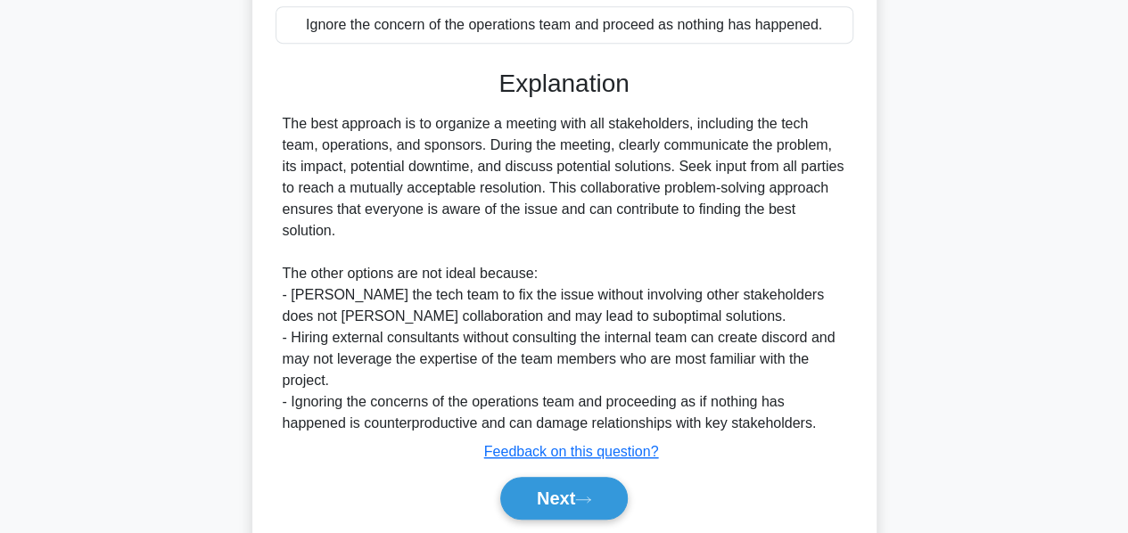
scroll to position [585, 0]
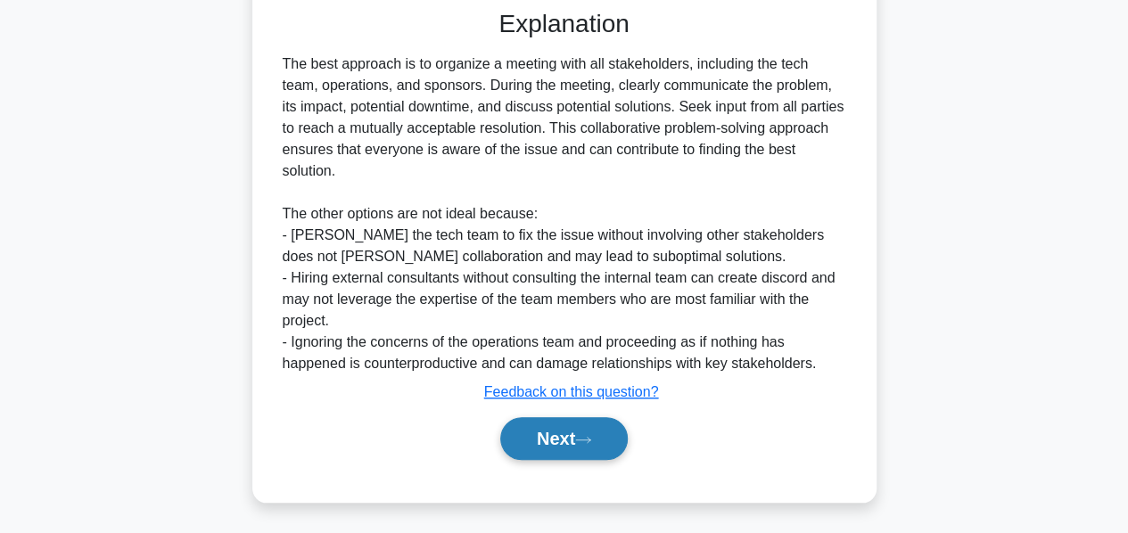
click at [532, 444] on button "Next" at bounding box center [563, 438] width 127 height 43
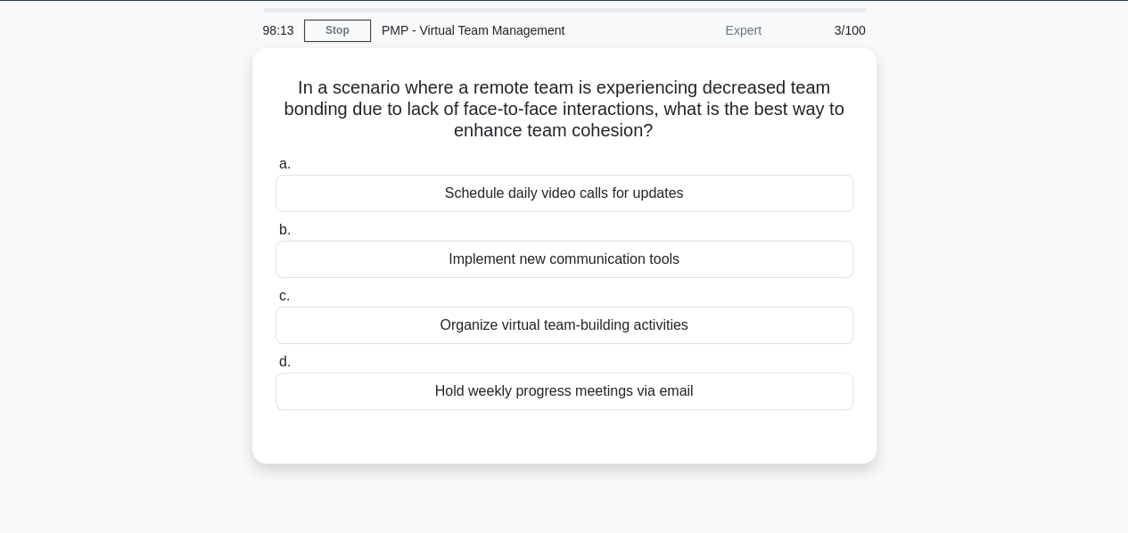
scroll to position [55, 0]
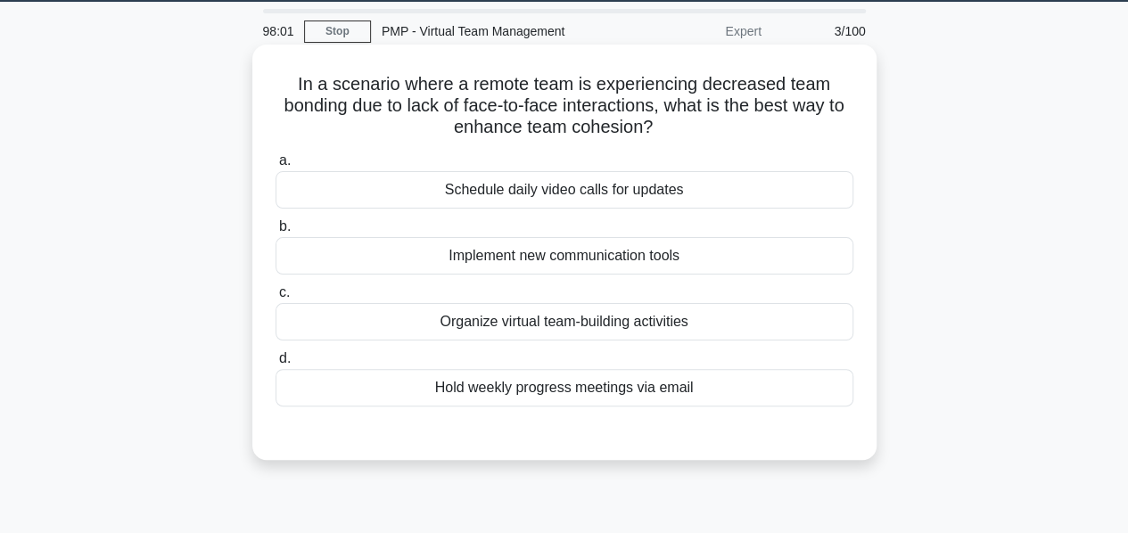
click at [469, 330] on div "Organize virtual team-building activities" at bounding box center [564, 321] width 578 height 37
click at [275, 299] on input "c. Organize virtual team-building activities" at bounding box center [275, 293] width 0 height 12
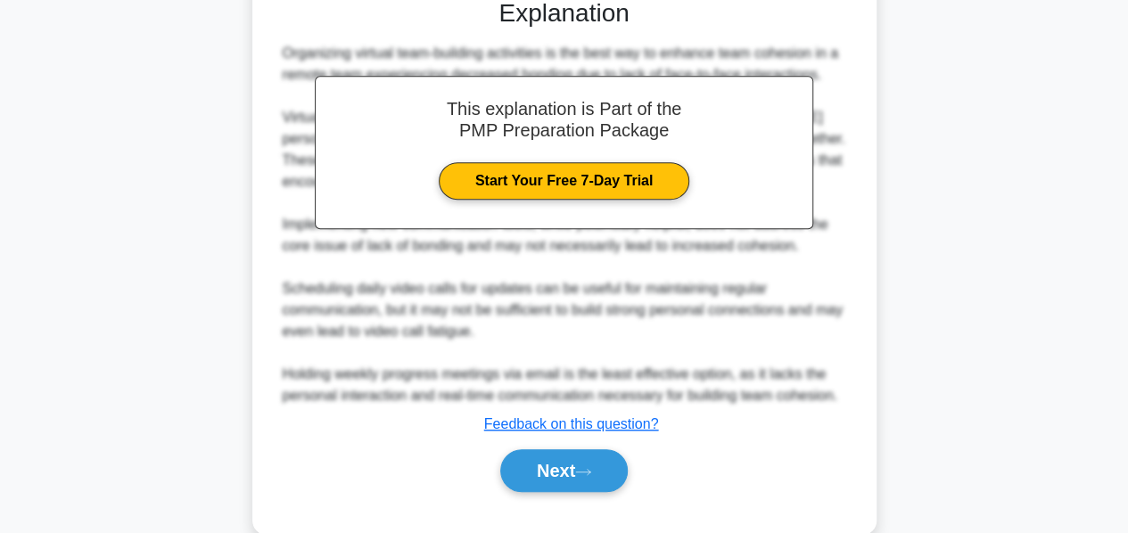
scroll to position [521, 0]
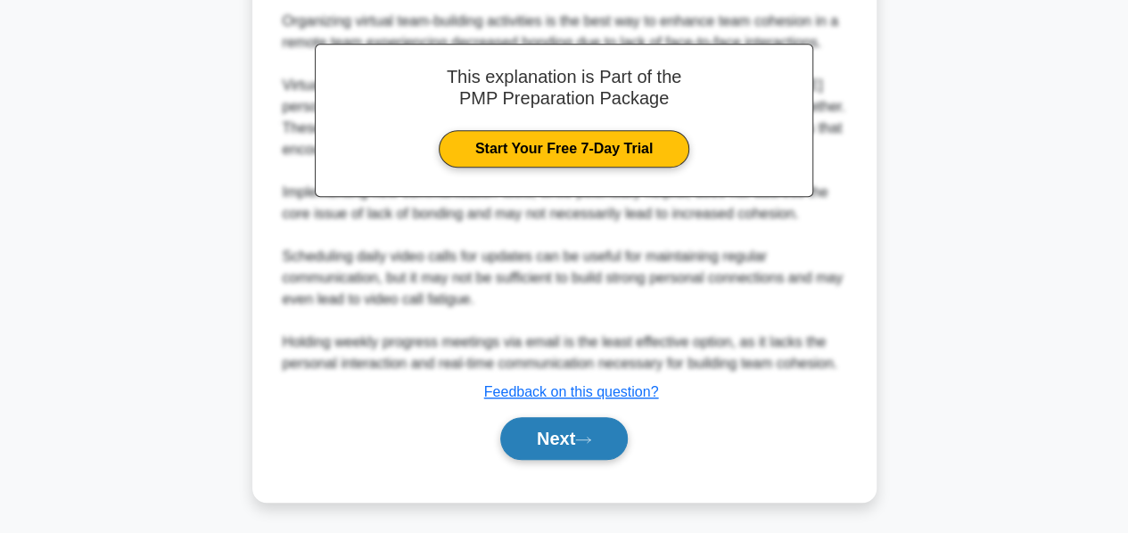
click at [541, 442] on button "Next" at bounding box center [563, 438] width 127 height 43
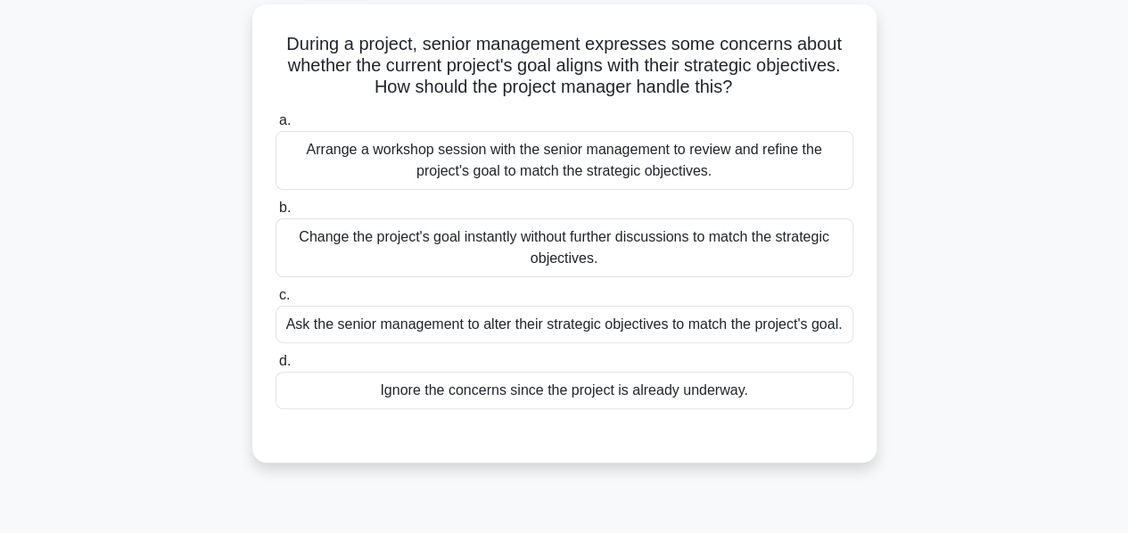
scroll to position [95, 0]
click at [412, 164] on div "Arrange a workshop session with the senior management to review and refine the …" at bounding box center [564, 160] width 578 height 59
click at [275, 127] on input "a. Arrange a workshop session with the senior management to review and refine t…" at bounding box center [275, 121] width 0 height 12
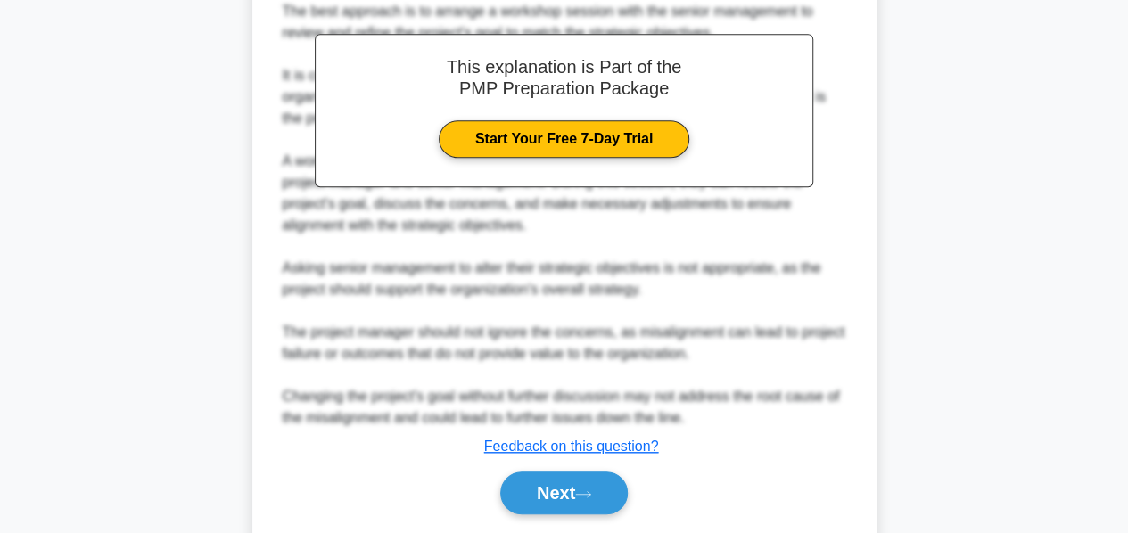
scroll to position [628, 0]
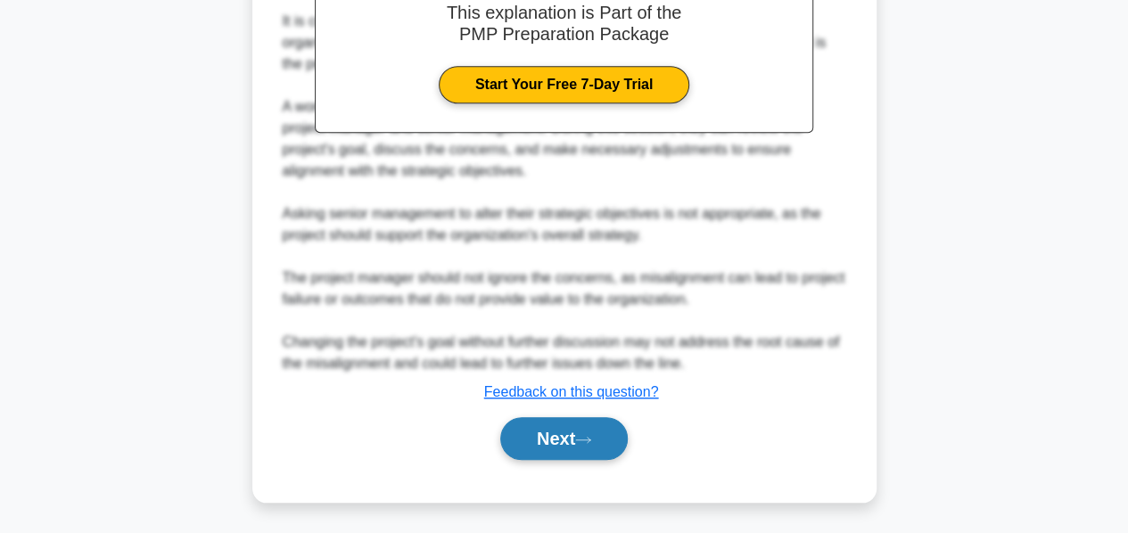
click at [539, 439] on button "Next" at bounding box center [563, 438] width 127 height 43
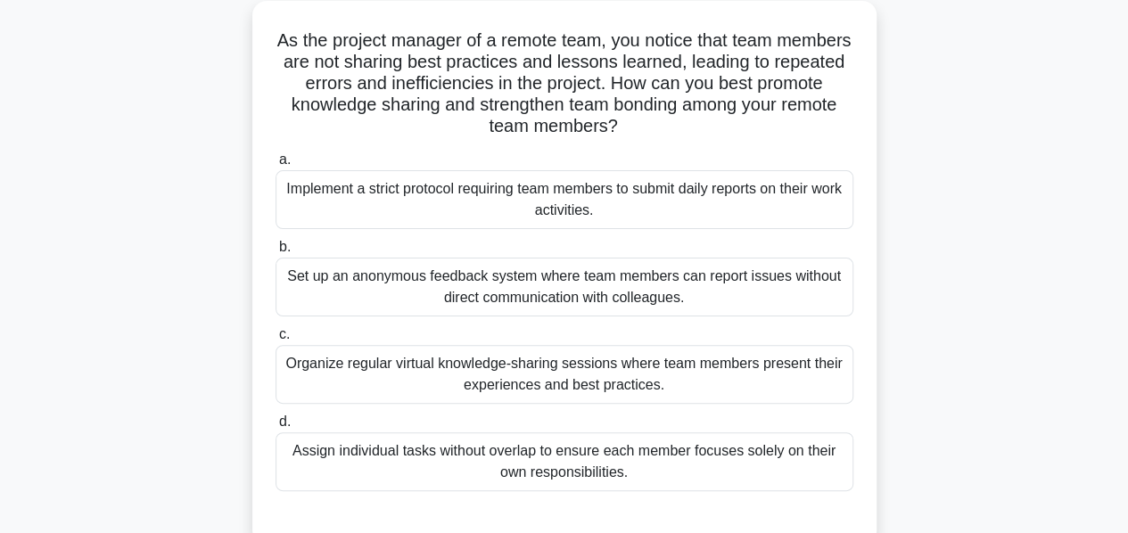
scroll to position [102, 0]
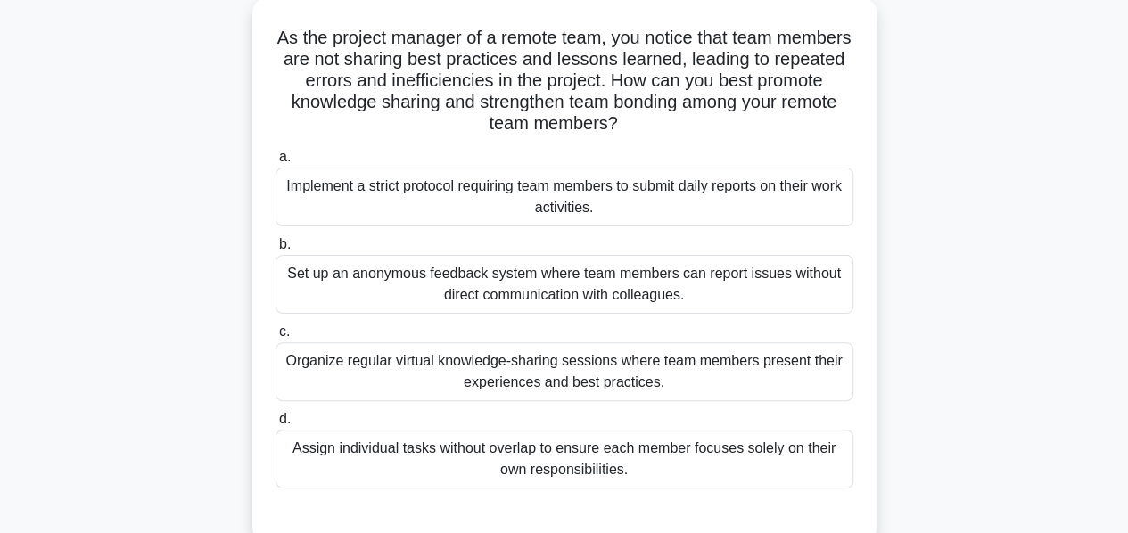
click at [635, 398] on div "Organize regular virtual knowledge-sharing sessions where team members present …" at bounding box center [564, 371] width 578 height 59
click at [275, 338] on input "c. Organize regular virtual knowledge-sharing sessions where team members prese…" at bounding box center [275, 332] width 0 height 12
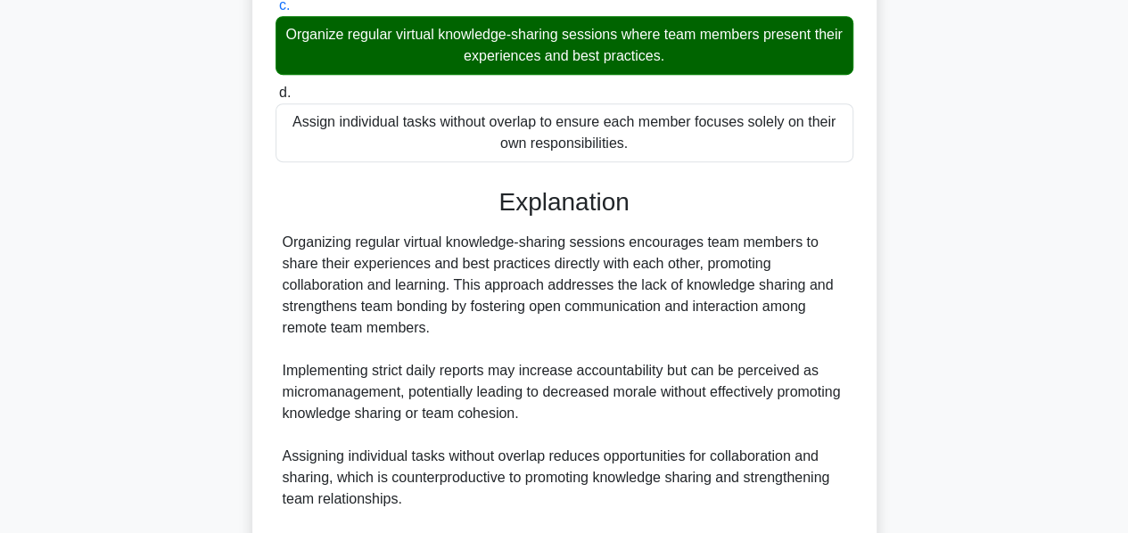
scroll to position [649, 0]
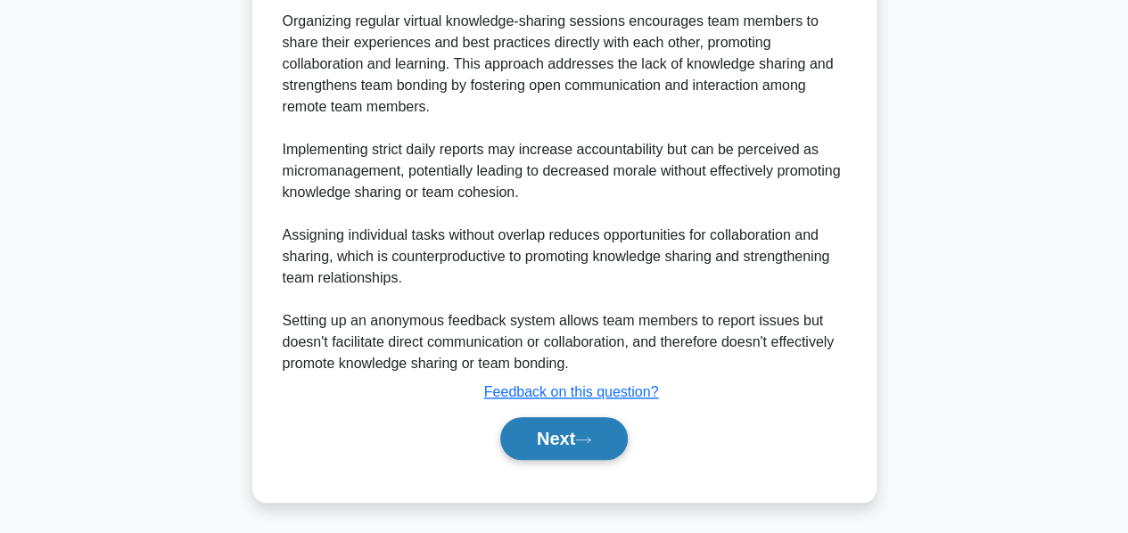
click at [562, 439] on button "Next" at bounding box center [563, 438] width 127 height 43
click at [551, 439] on button "Next" at bounding box center [563, 438] width 127 height 43
click at [541, 439] on button "Next" at bounding box center [563, 438] width 127 height 43
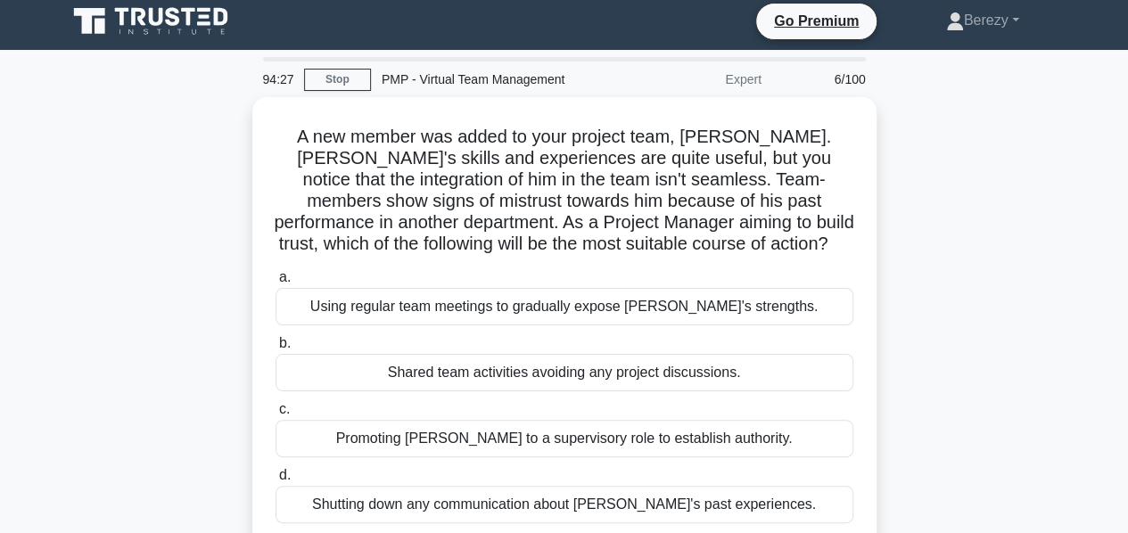
scroll to position [0, 0]
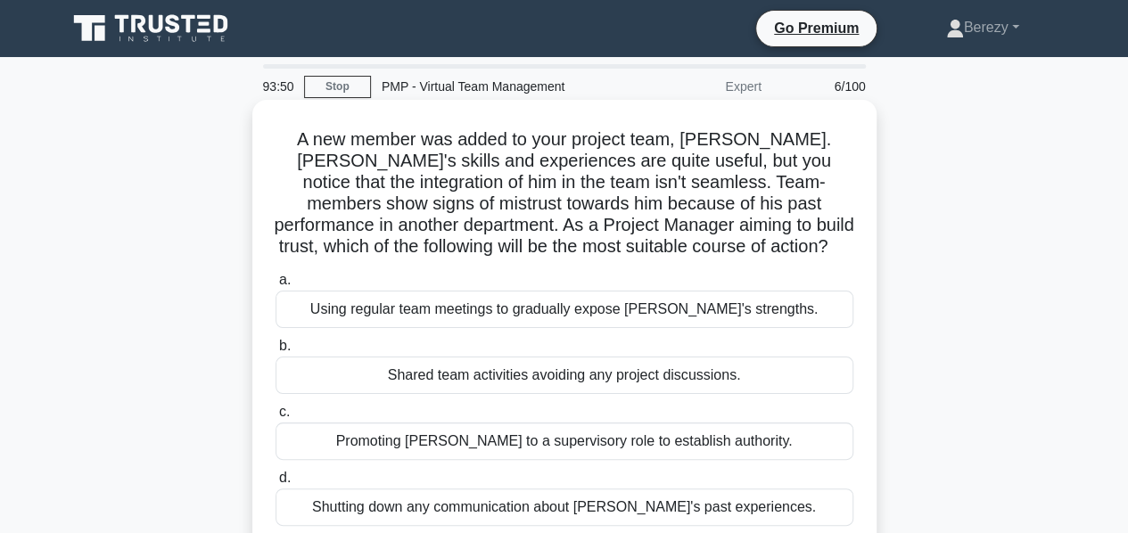
click at [459, 313] on div "Using regular team meetings to gradually expose Jay's strengths." at bounding box center [564, 309] width 578 height 37
click at [275, 286] on input "a. Using regular team meetings to gradually expose Jay's strengths." at bounding box center [275, 281] width 0 height 12
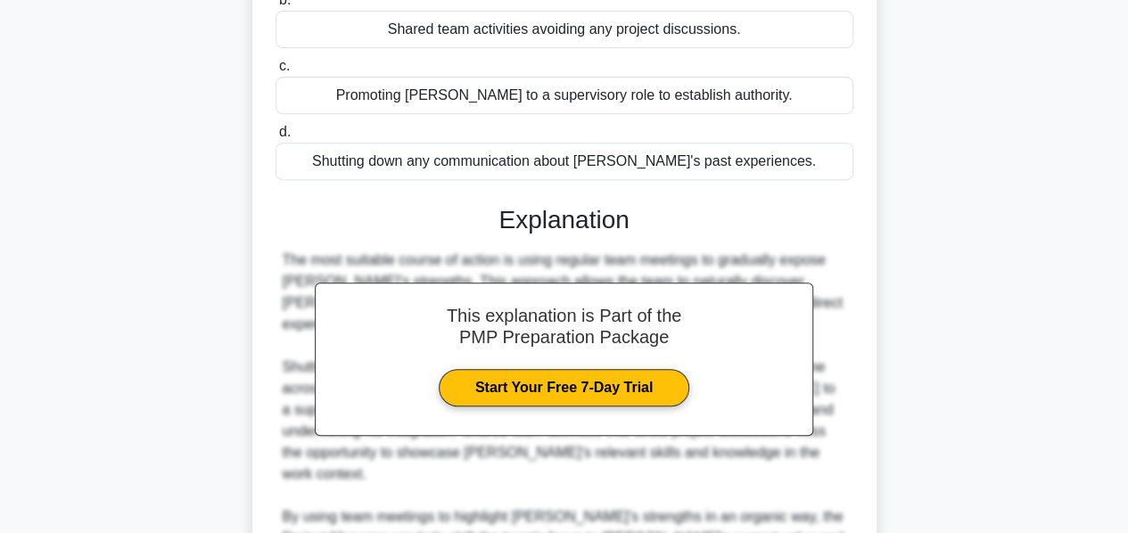
scroll to position [521, 0]
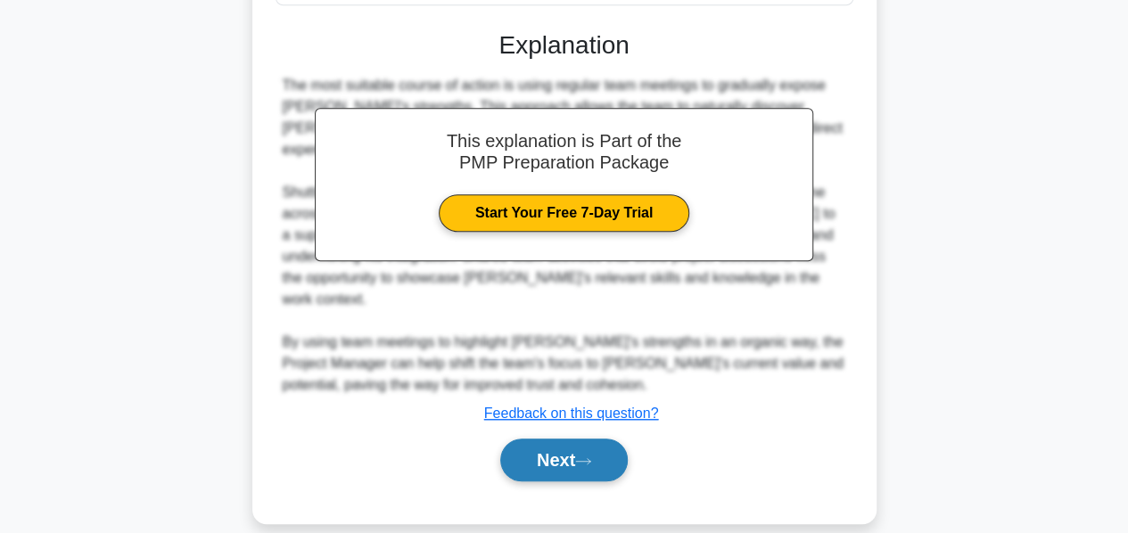
click at [517, 439] on button "Next" at bounding box center [563, 460] width 127 height 43
click at [529, 439] on button "Next" at bounding box center [563, 460] width 127 height 43
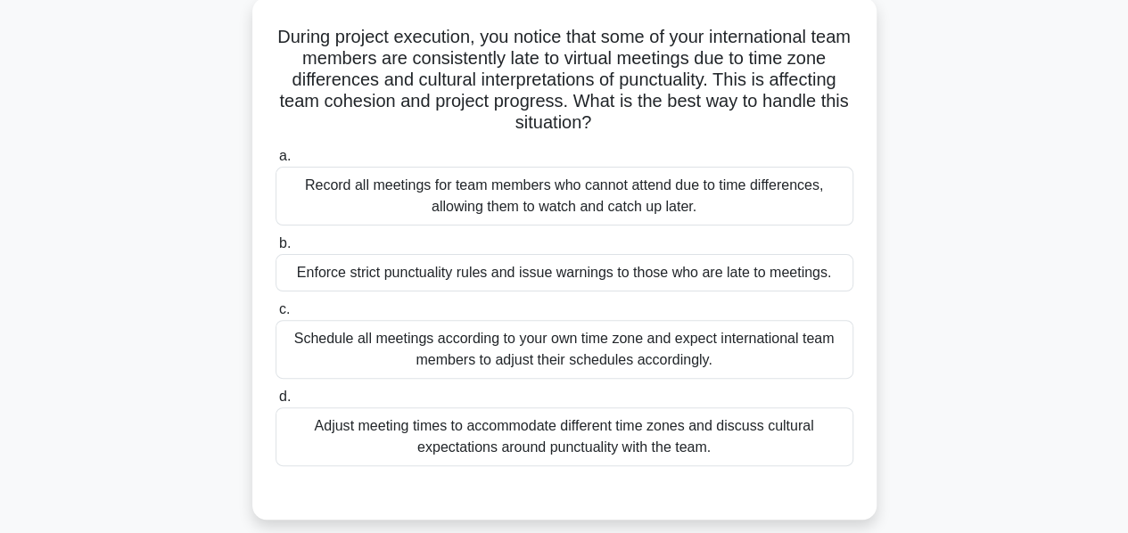
scroll to position [107, 0]
click at [529, 431] on div "Adjust meeting times to accommodate different time zones and discuss cultural e…" at bounding box center [564, 436] width 578 height 59
click at [275, 403] on input "d. Adjust meeting times to accommodate different time zones and discuss cultura…" at bounding box center [275, 397] width 0 height 12
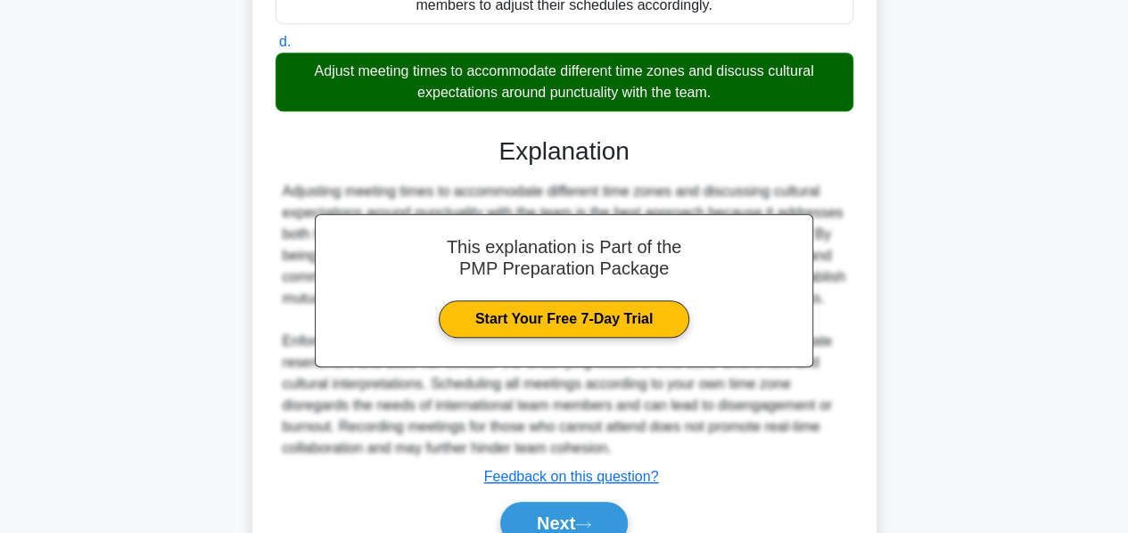
scroll to position [542, 0]
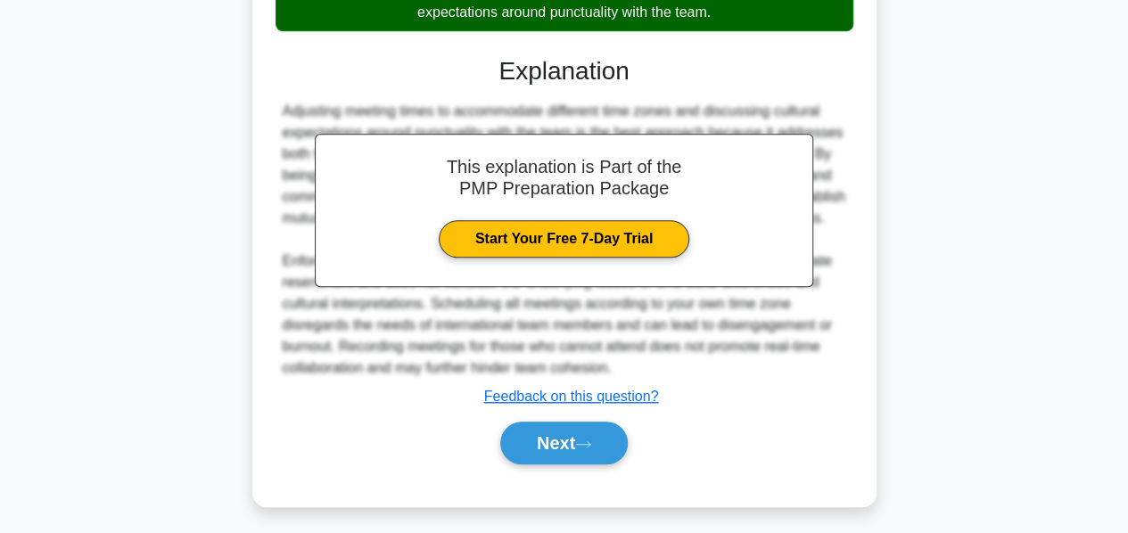
click at [529, 431] on button "Next" at bounding box center [563, 443] width 127 height 43
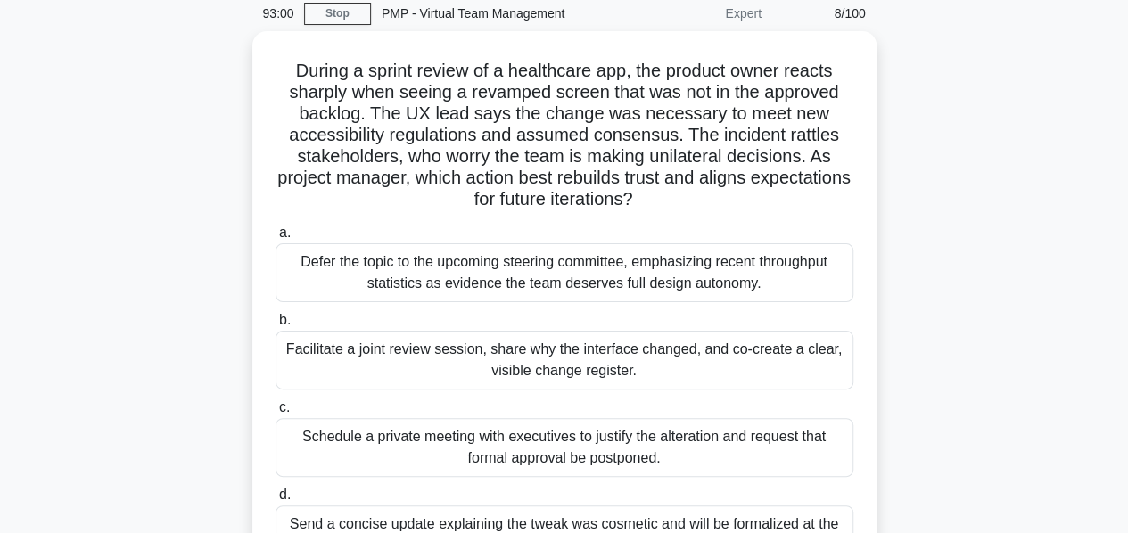
scroll to position [71, 0]
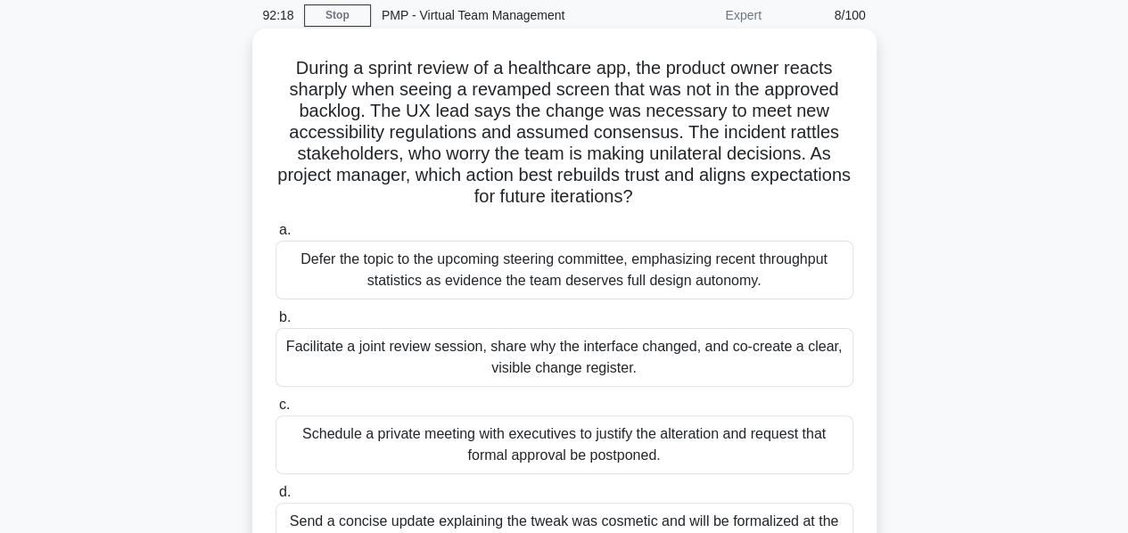
click at [604, 361] on div "Facilitate a joint review session, share why the interface changed, and co-crea…" at bounding box center [564, 357] width 578 height 59
click at [275, 324] on input "b. Facilitate a joint review session, share why the interface changed, and co-c…" at bounding box center [275, 318] width 0 height 12
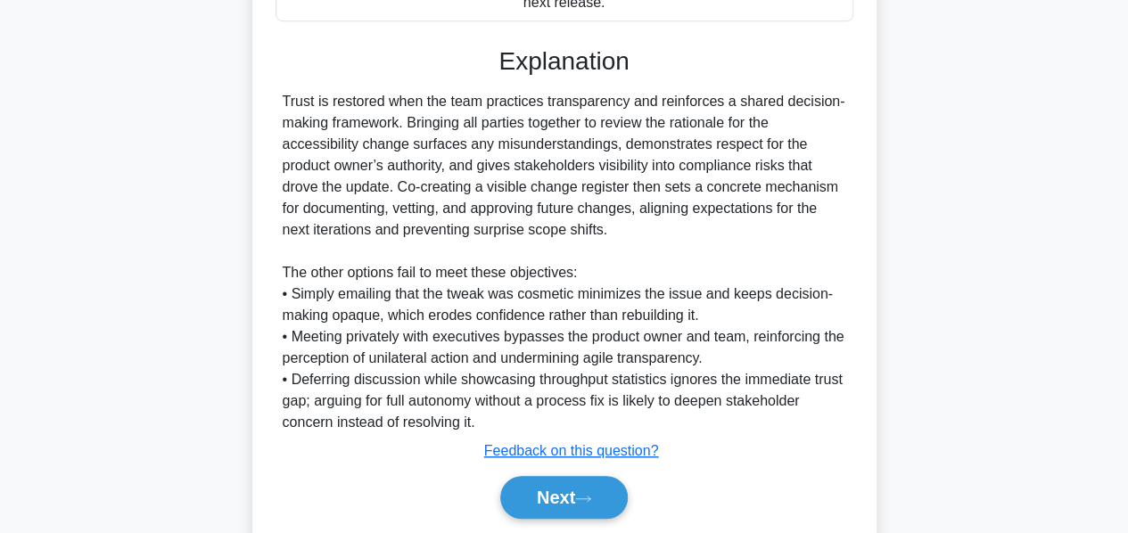
scroll to position [670, 0]
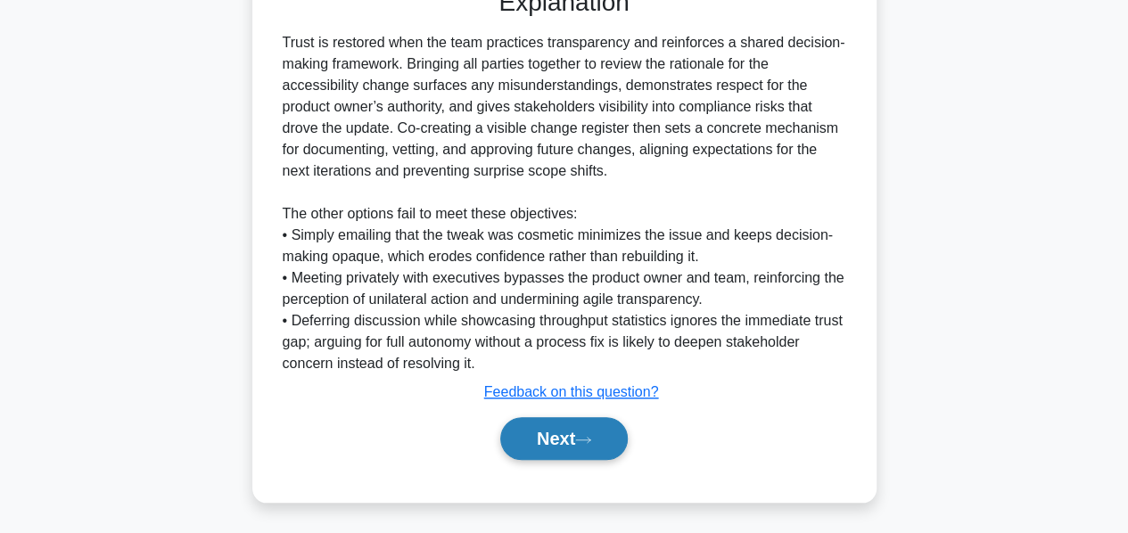
click at [560, 429] on button "Next" at bounding box center [563, 438] width 127 height 43
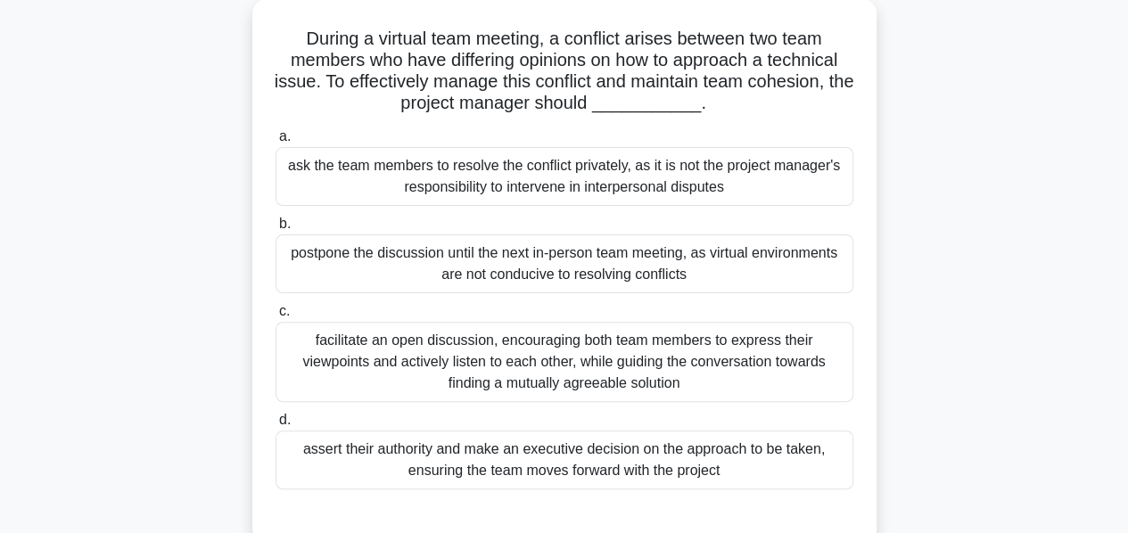
scroll to position [103, 0]
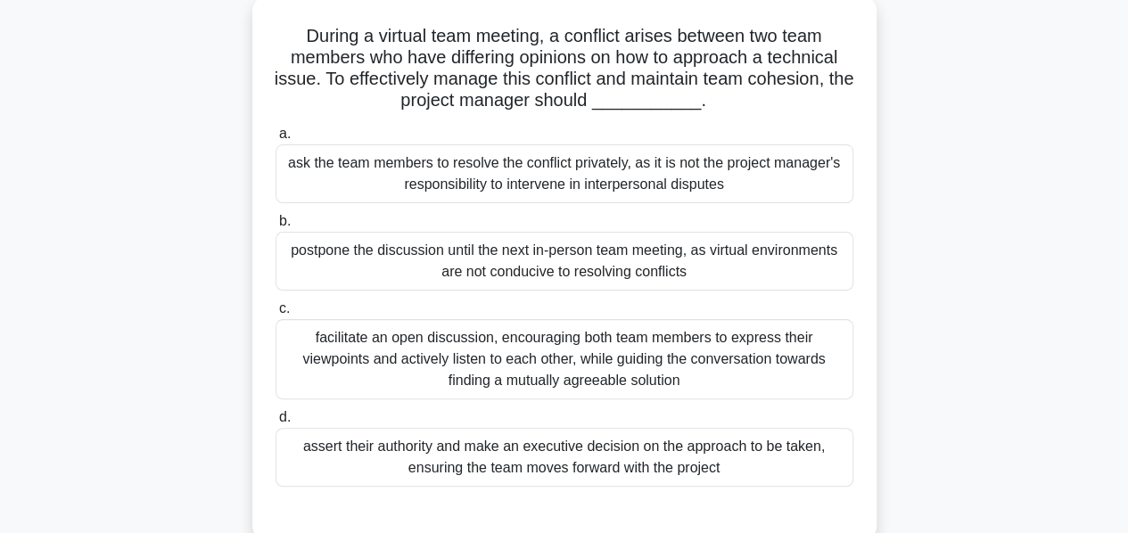
click at [563, 357] on div "facilitate an open discussion, encouraging both team members to express their v…" at bounding box center [564, 359] width 578 height 80
click at [275, 315] on input "c. facilitate an open discussion, encouraging both team members to express thei…" at bounding box center [275, 309] width 0 height 12
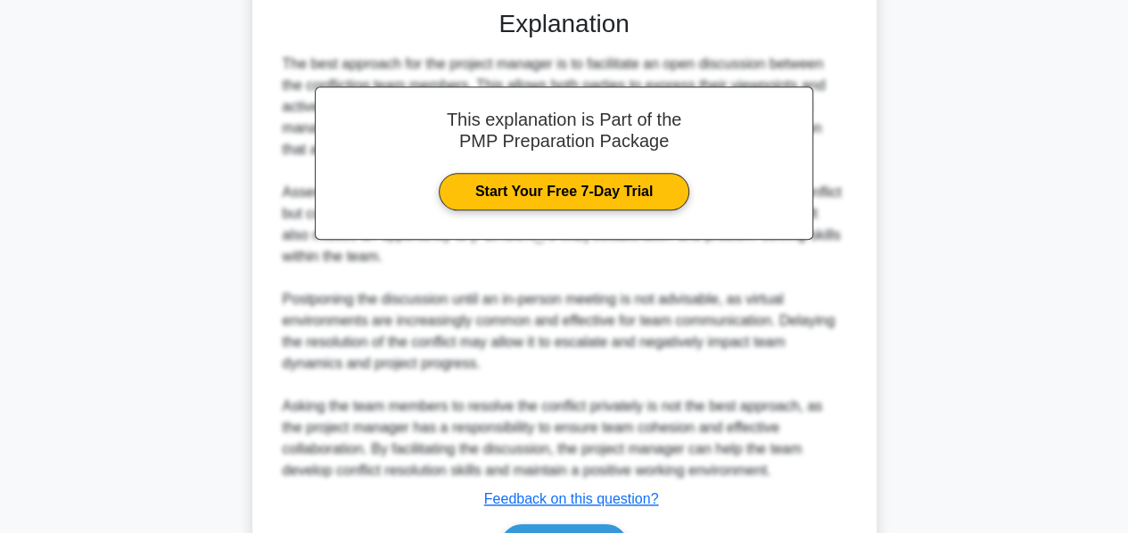
scroll to position [713, 0]
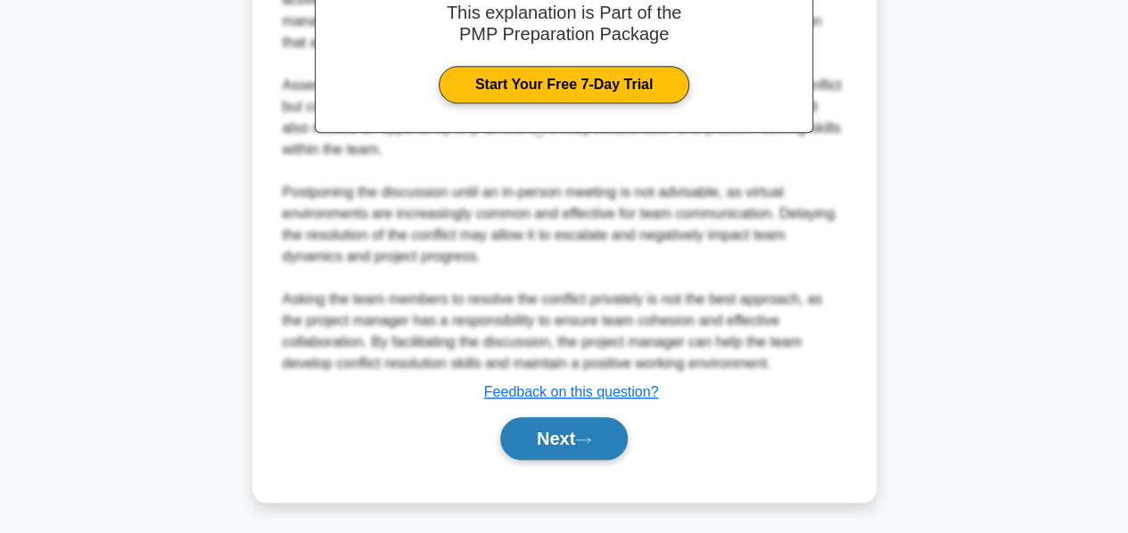
click at [551, 425] on button "Next" at bounding box center [563, 438] width 127 height 43
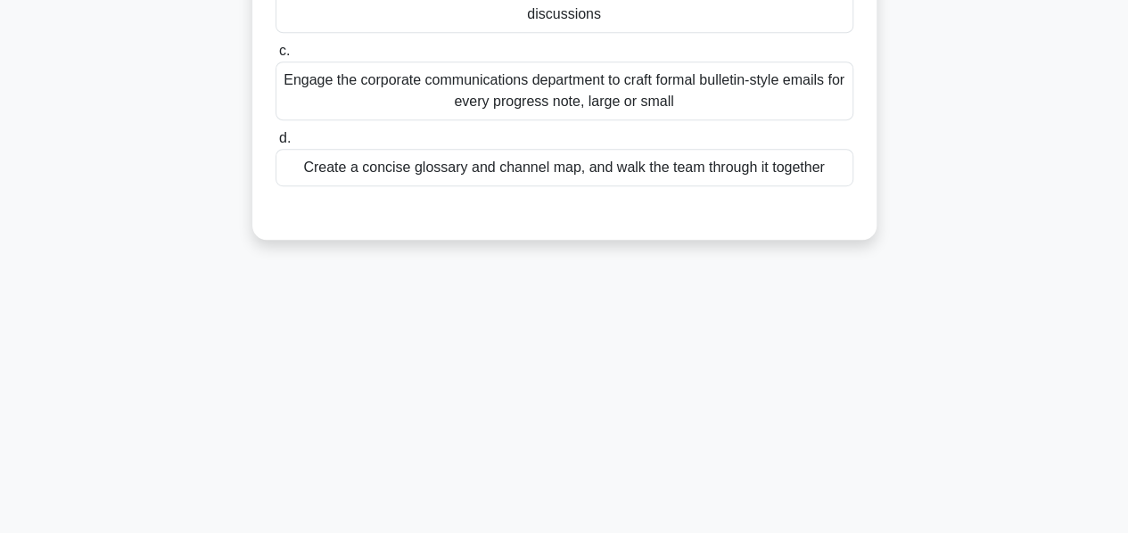
click at [545, 432] on div "91:40 Stop PMP - Virtual Team Management Expert 10/100 During a multinational p…" at bounding box center [564, 80] width 1016 height 891
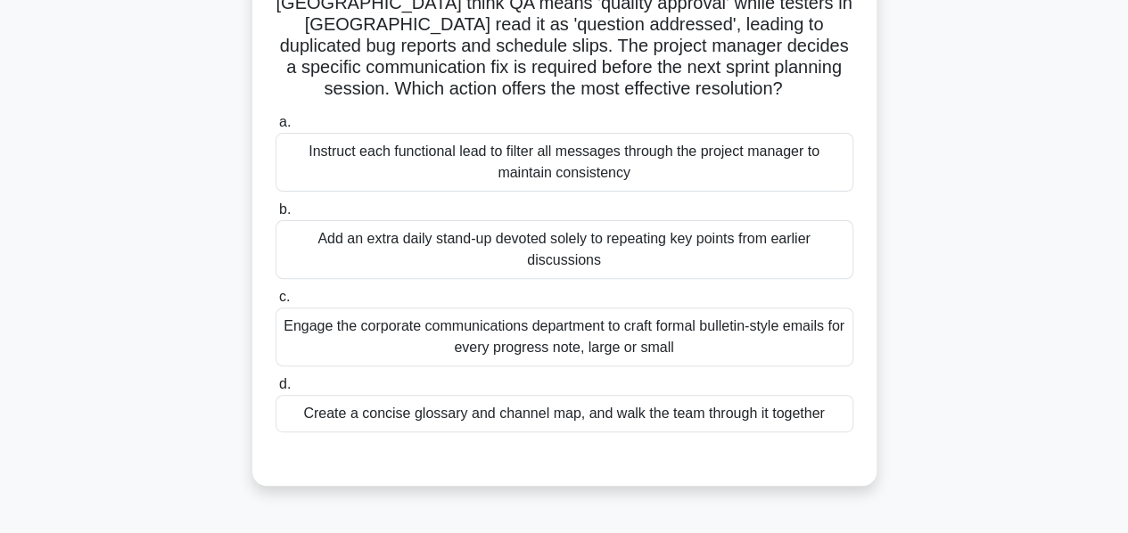
scroll to position [184, 0]
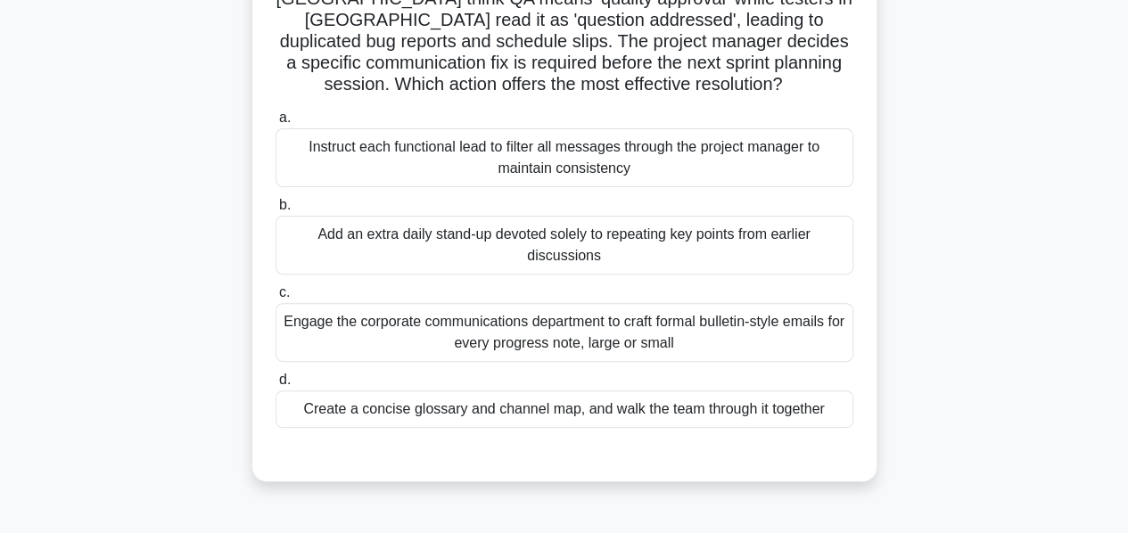
click at [511, 418] on div "Create a concise glossary and channel map, and walk the team through it together" at bounding box center [564, 408] width 578 height 37
click at [275, 386] on input "d. Create a concise glossary and channel map, and walk the team through it toge…" at bounding box center [275, 380] width 0 height 12
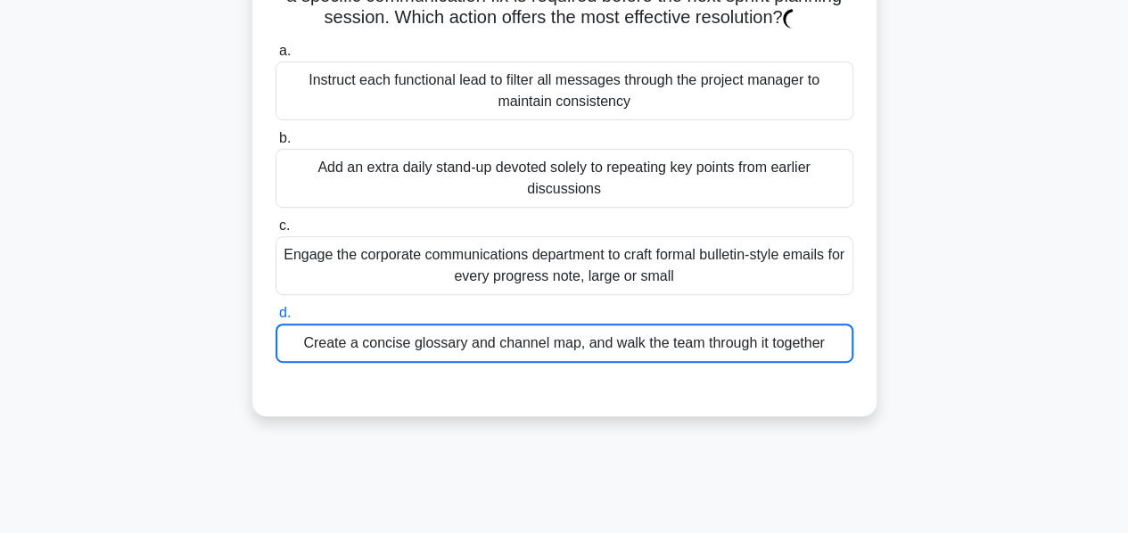
scroll to position [250, 0]
click at [533, 347] on div "Create a concise glossary and channel map, and walk the team through it together" at bounding box center [564, 343] width 578 height 39
click at [275, 320] on input "d. Create a concise glossary and channel map, and walk the team through it toge…" at bounding box center [275, 314] width 0 height 12
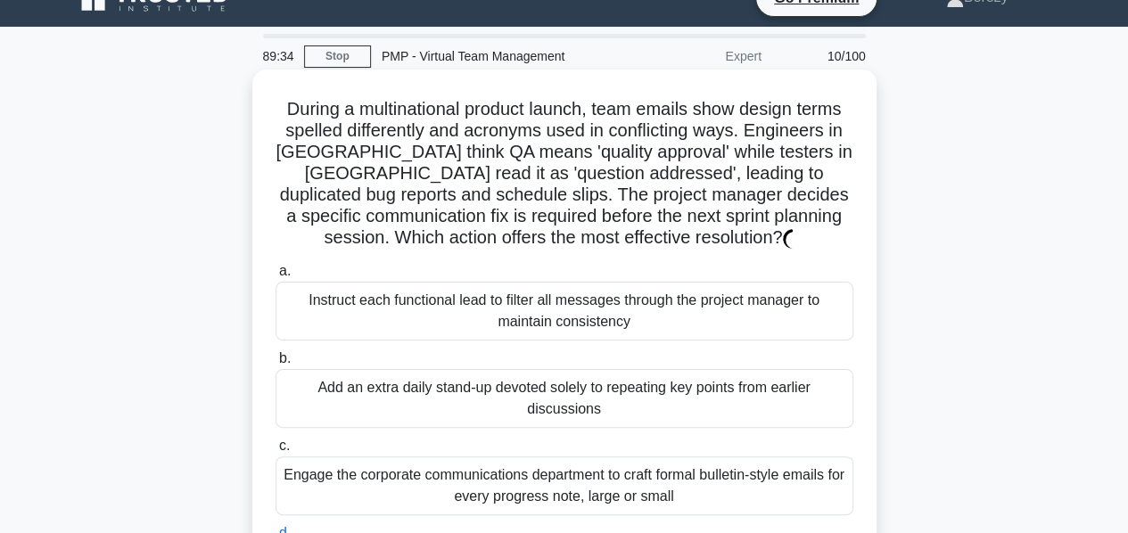
scroll to position [0, 0]
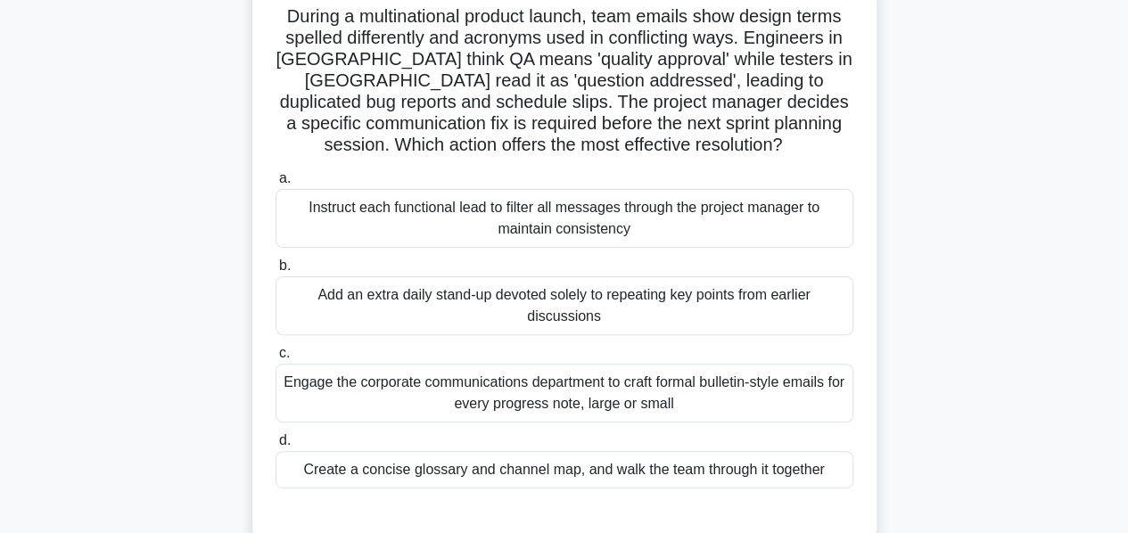
scroll to position [134, 0]
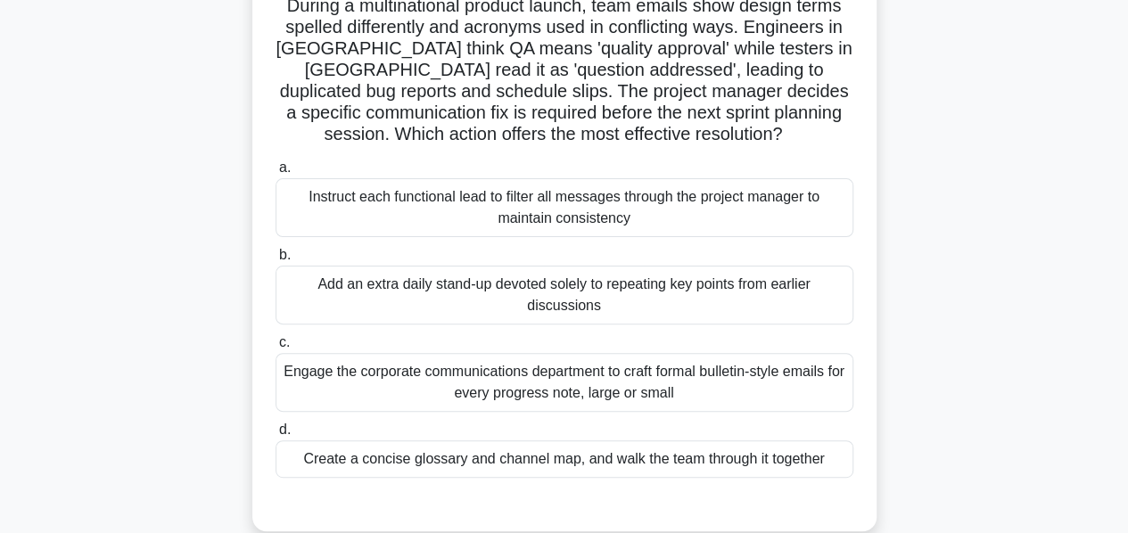
click at [556, 445] on div "Create a concise glossary and channel map, and walk the team through it together" at bounding box center [564, 458] width 578 height 37
click at [275, 436] on input "d. Create a concise glossary and channel map, and walk the team through it toge…" at bounding box center [275, 430] width 0 height 12
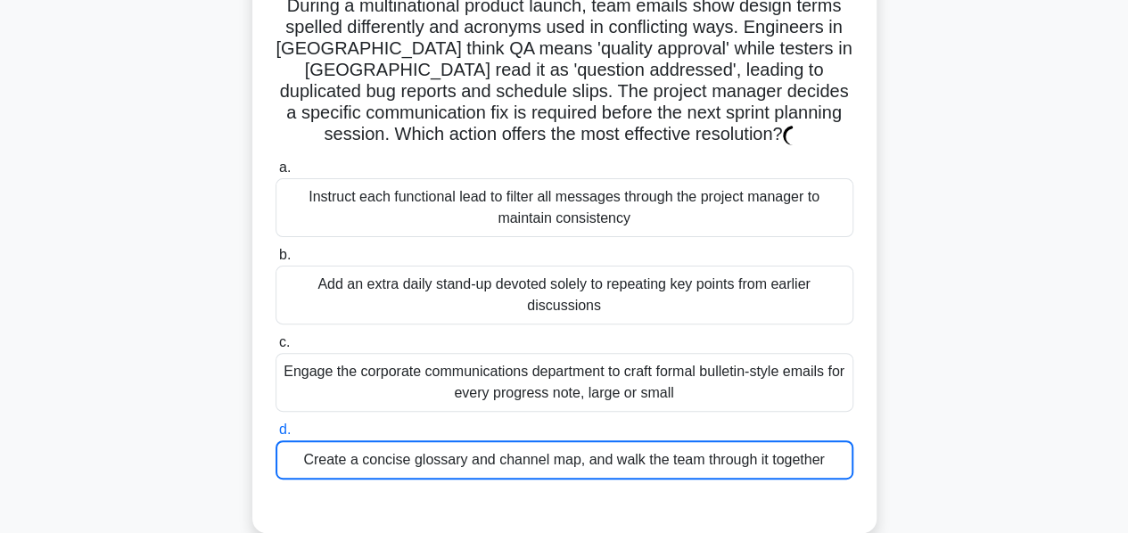
scroll to position [136, 0]
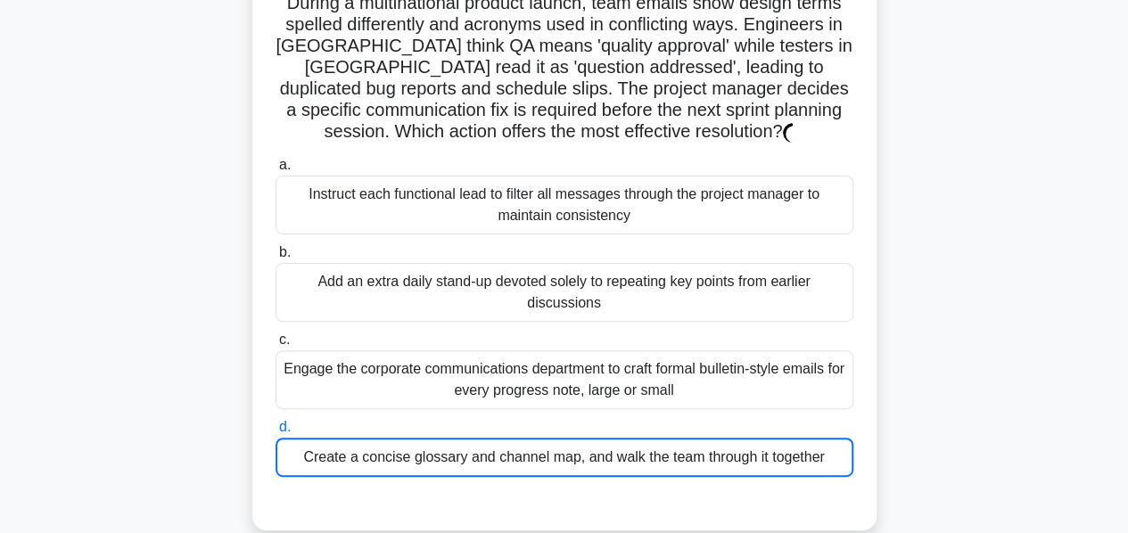
click at [554, 452] on div "Create a concise glossary and channel map, and walk the team through it together" at bounding box center [564, 457] width 578 height 39
click at [275, 433] on input "d. Create a concise glossary and channel map, and walk the team through it toge…" at bounding box center [275, 428] width 0 height 12
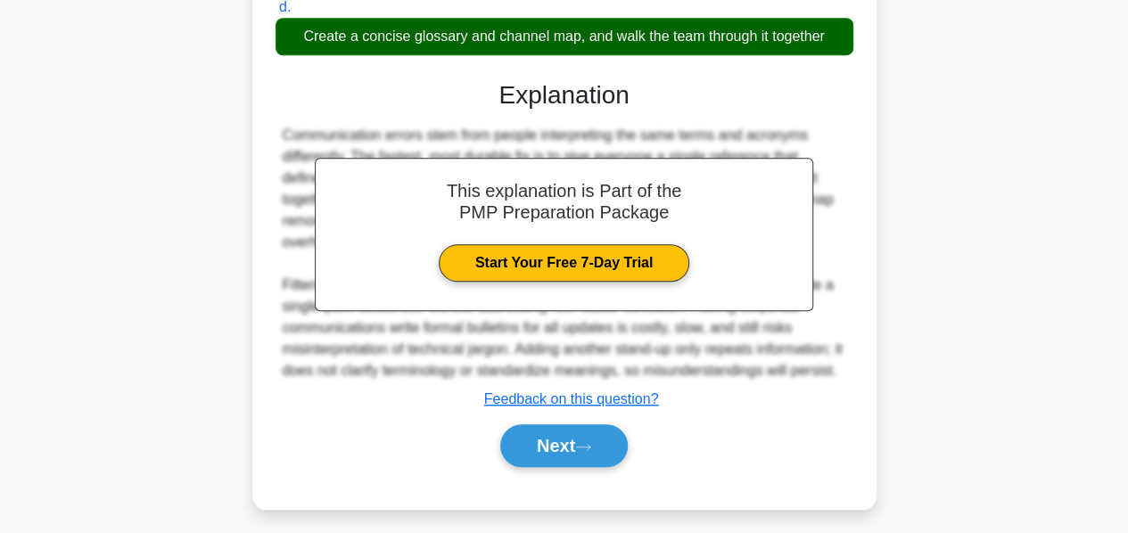
scroll to position [706, 0]
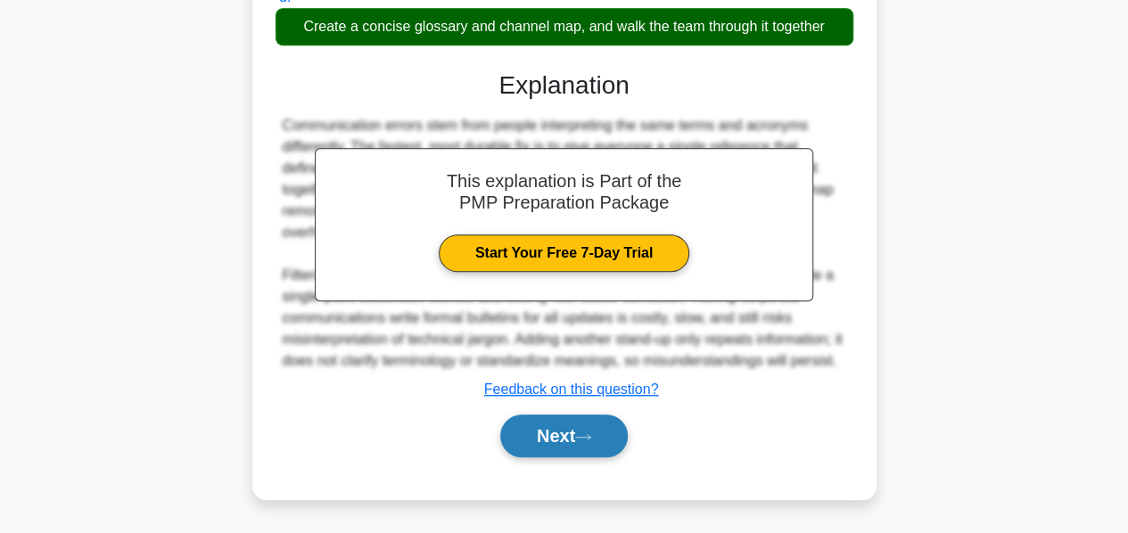
click at [538, 457] on button "Next" at bounding box center [563, 435] width 127 height 43
